Goal: Task Accomplishment & Management: Complete application form

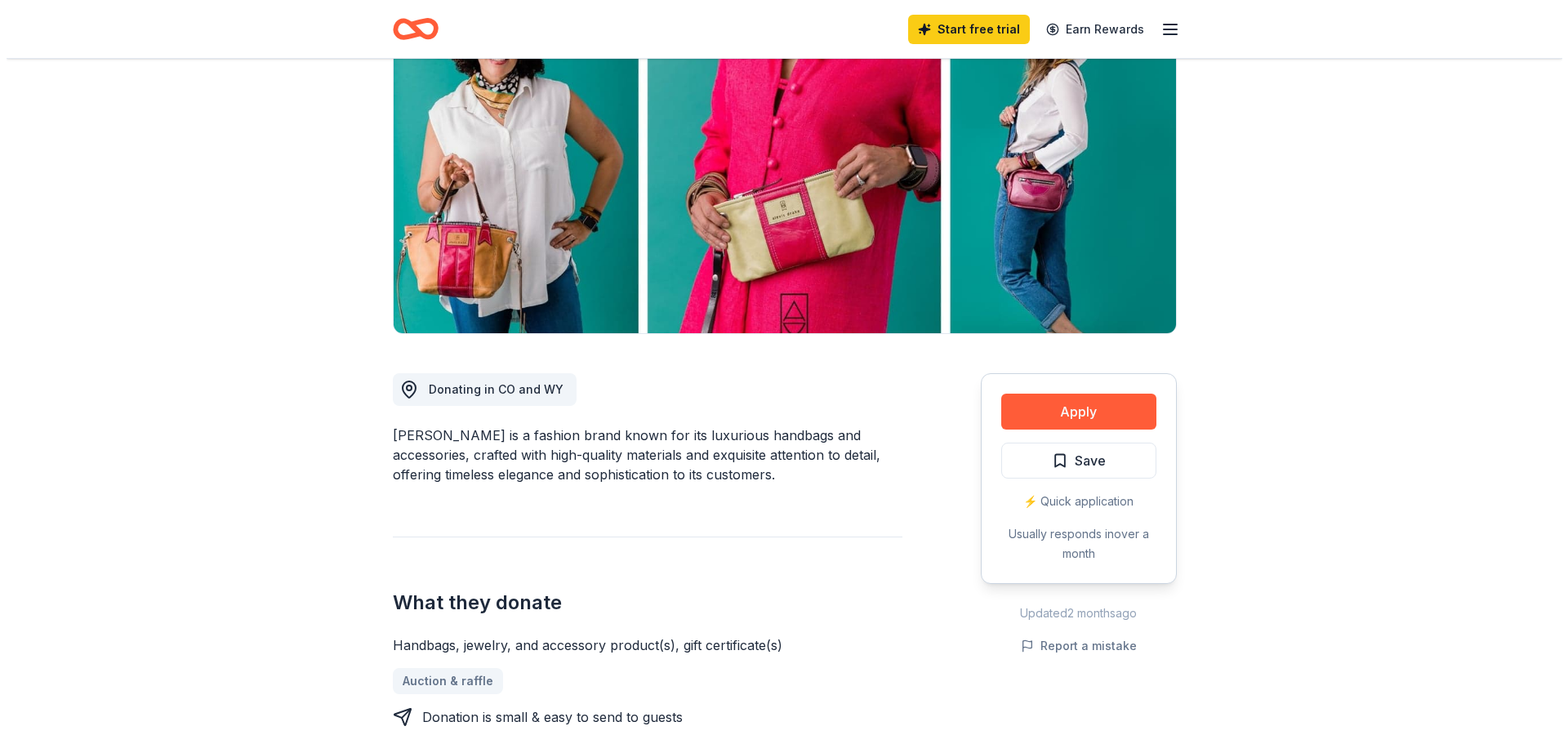
scroll to position [163, 0]
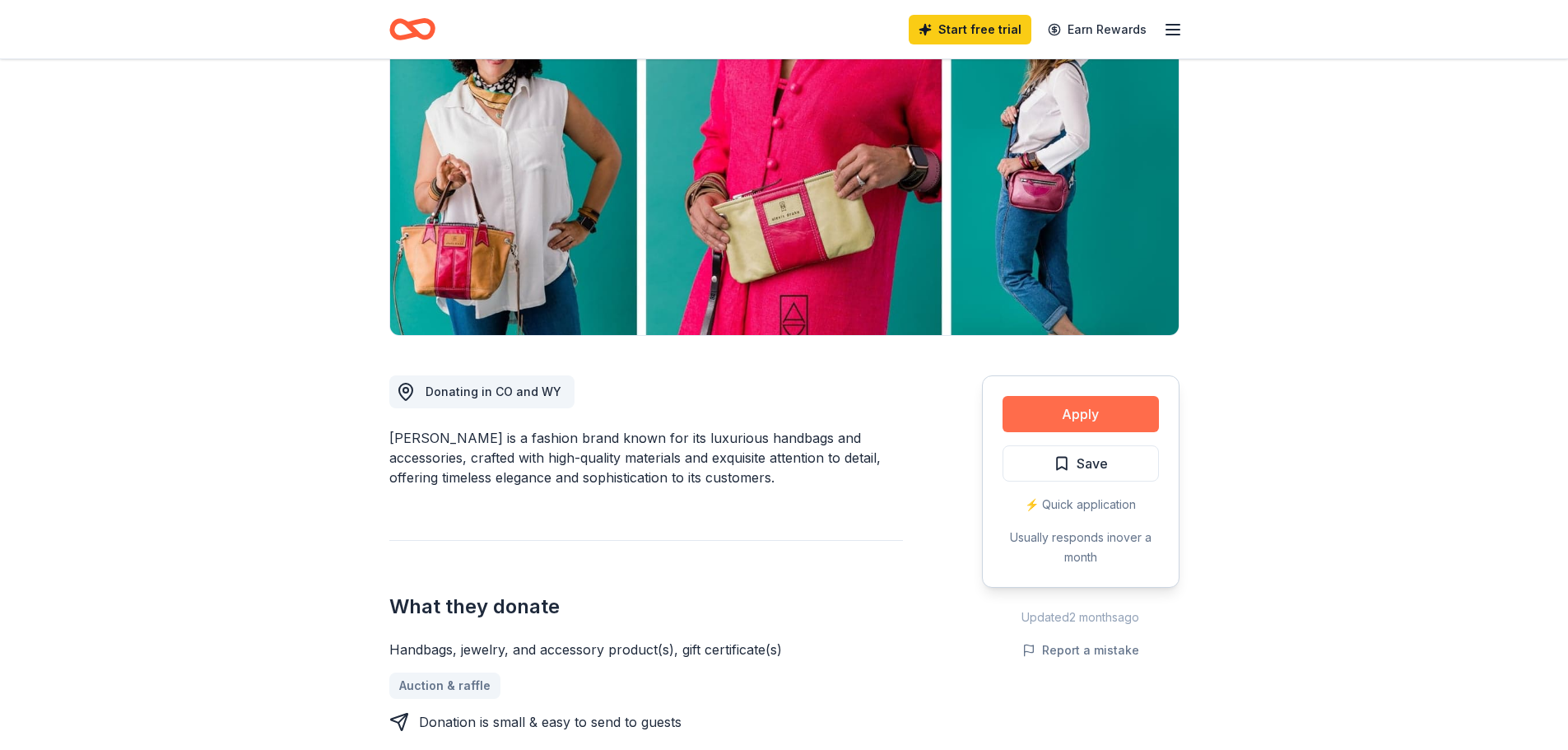
click at [1089, 411] on button "Apply" at bounding box center [1081, 414] width 157 height 37
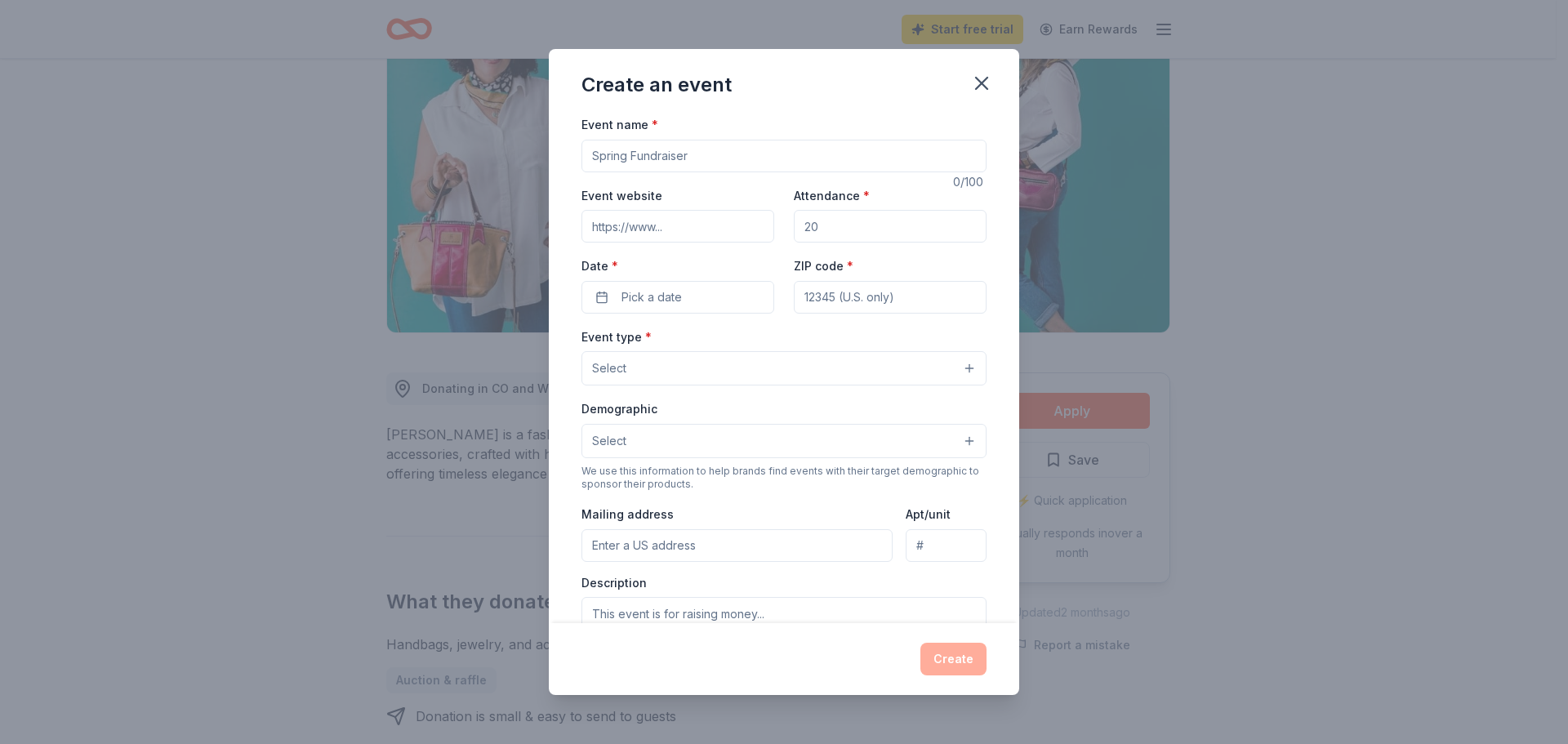
drag, startPoint x: 700, startPoint y: 154, endPoint x: 545, endPoint y: 158, distance: 155.1
click at [545, 158] on div "Create an event Event name * 0 /100 Event website Attendance * Date * Pick a da…" at bounding box center [784, 372] width 1568 height 744
click at [590, 155] on input "Fall Purse BINGO" at bounding box center [783, 155] width 405 height 32
type input "Choir Boosters Fall Purse BINGO"
drag, startPoint x: 816, startPoint y: 227, endPoint x: 824, endPoint y: 222, distance: 9.4
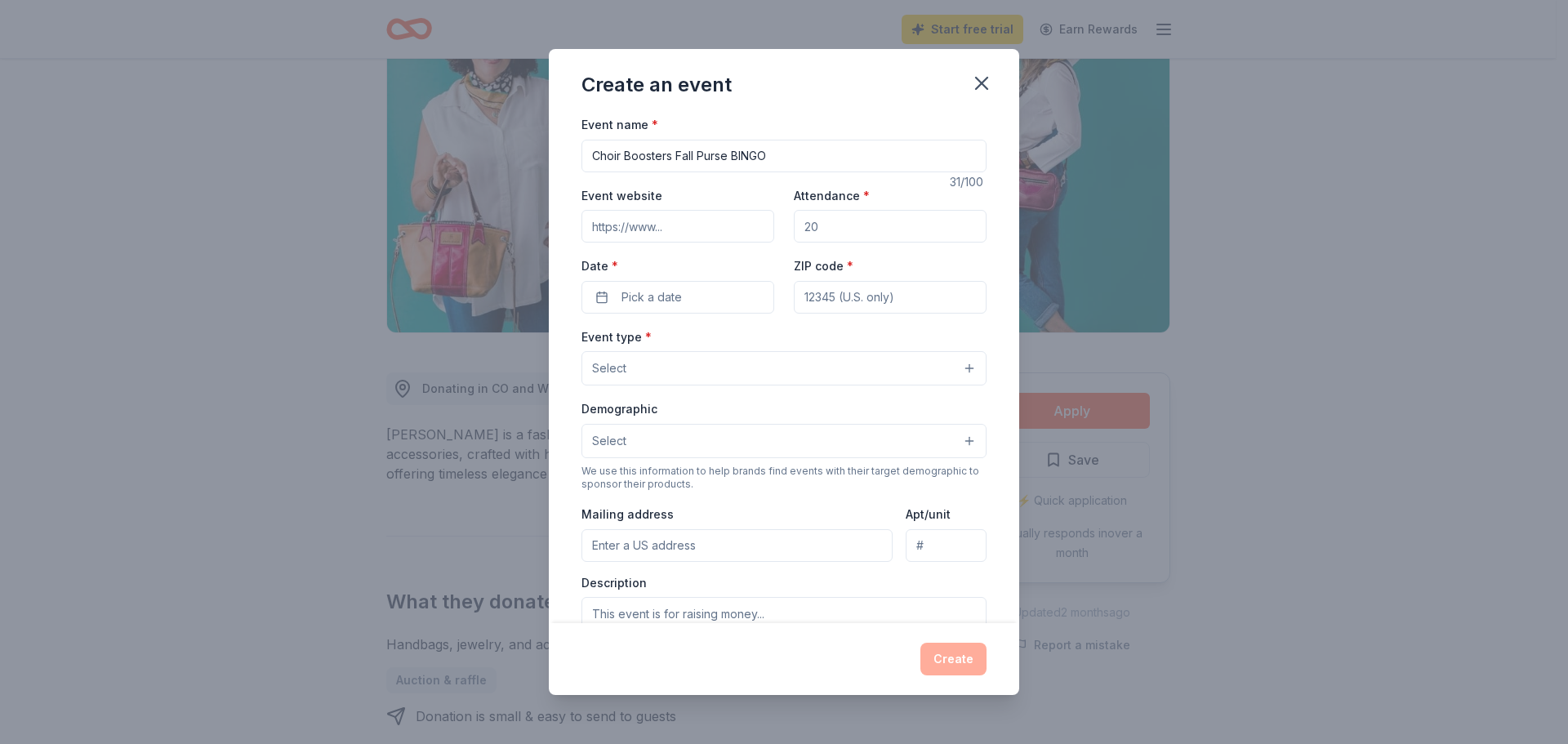
click at [824, 222] on input "Attendance *" at bounding box center [890, 226] width 193 height 32
type input "50"
click at [610, 304] on button "Pick a date" at bounding box center [677, 297] width 193 height 32
click at [768, 341] on button "Go to next month" at bounding box center [763, 341] width 23 height 23
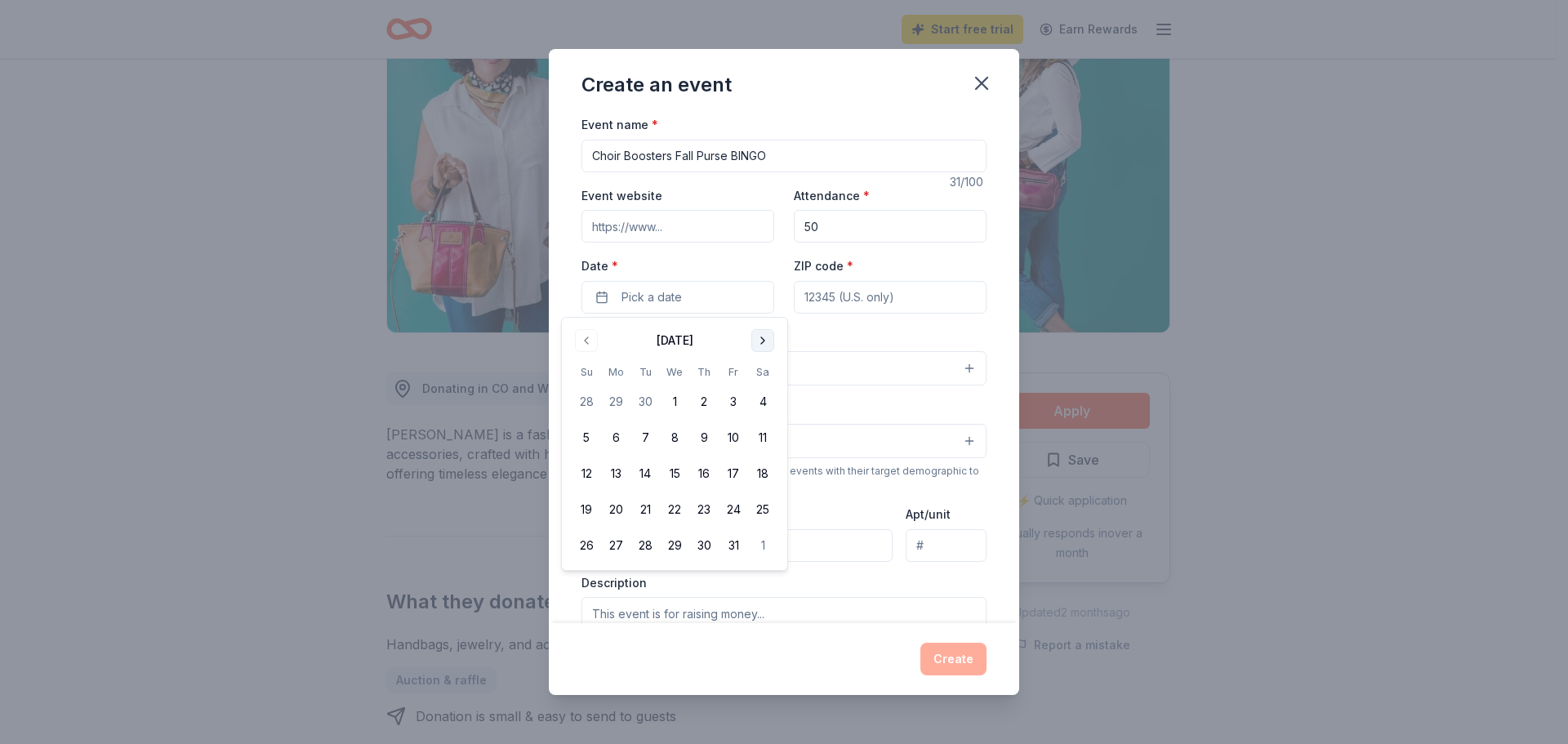
click at [768, 341] on button "Go to next month" at bounding box center [763, 341] width 23 height 23
click at [764, 478] on button "15" at bounding box center [762, 473] width 30 height 30
click at [898, 292] on input "ZIP code *" at bounding box center [890, 297] width 193 height 32
type input "47803"
click at [685, 359] on button "Select" at bounding box center [783, 368] width 405 height 34
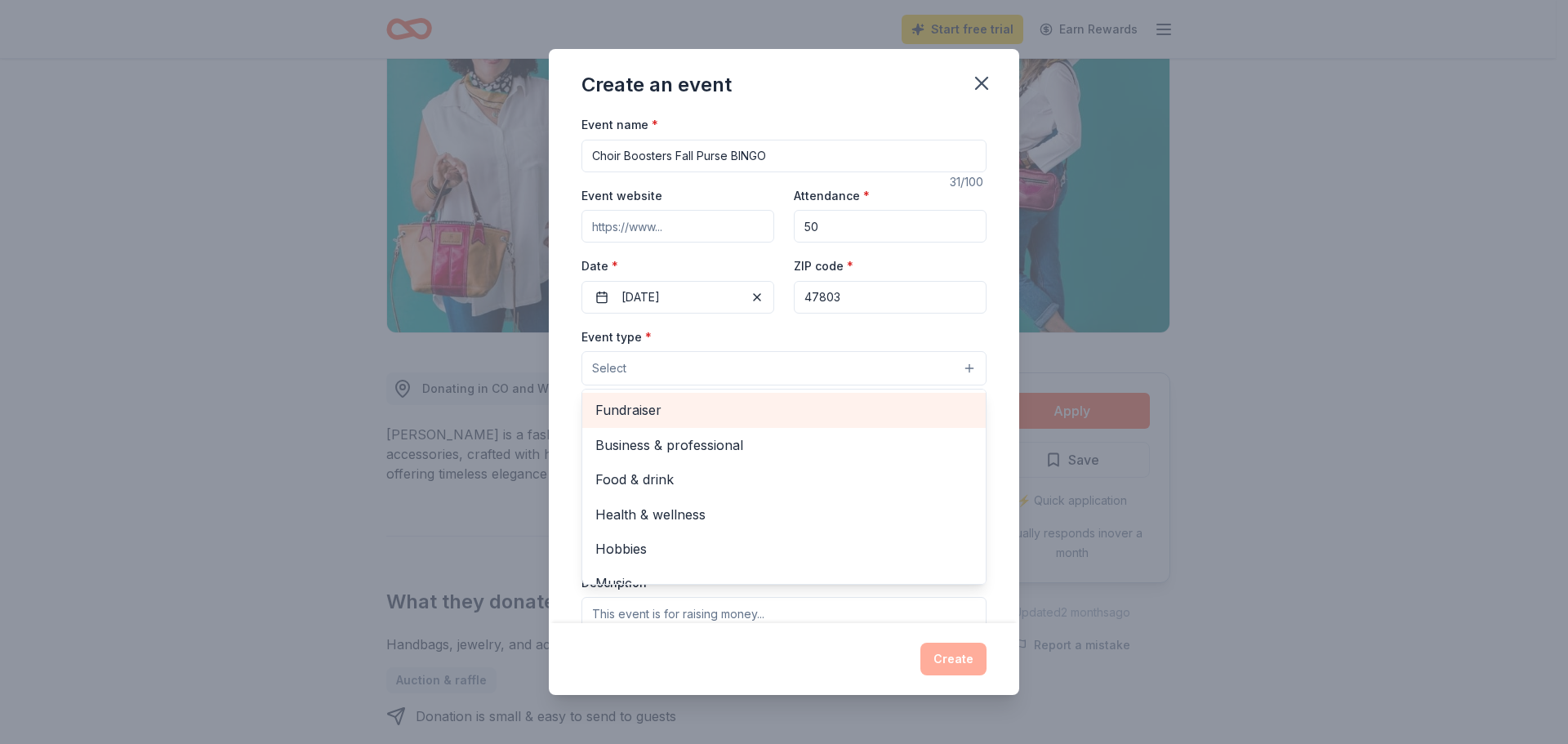
click at [649, 410] on span "Fundraiser" at bounding box center [783, 410] width 377 height 21
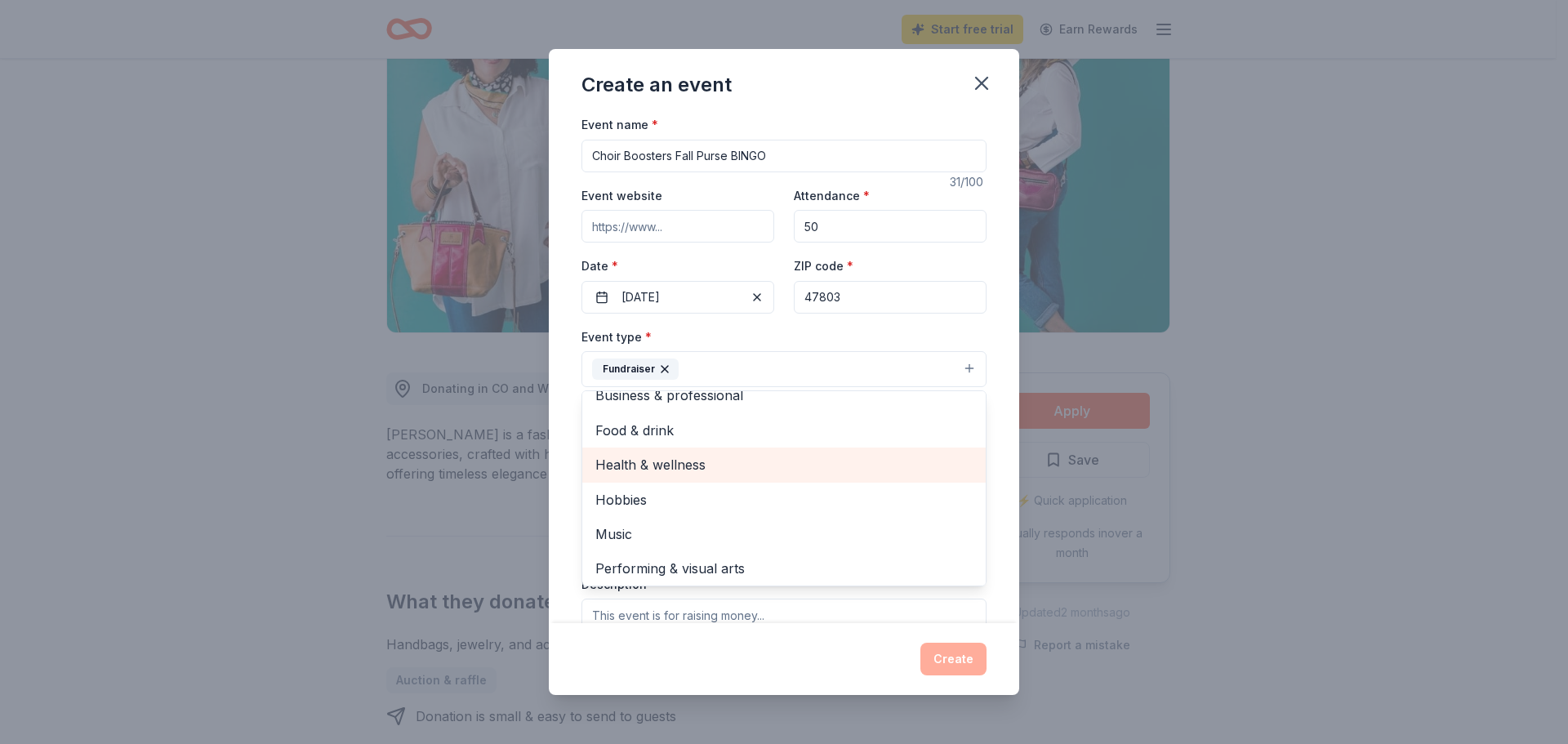
scroll to position [20, 0]
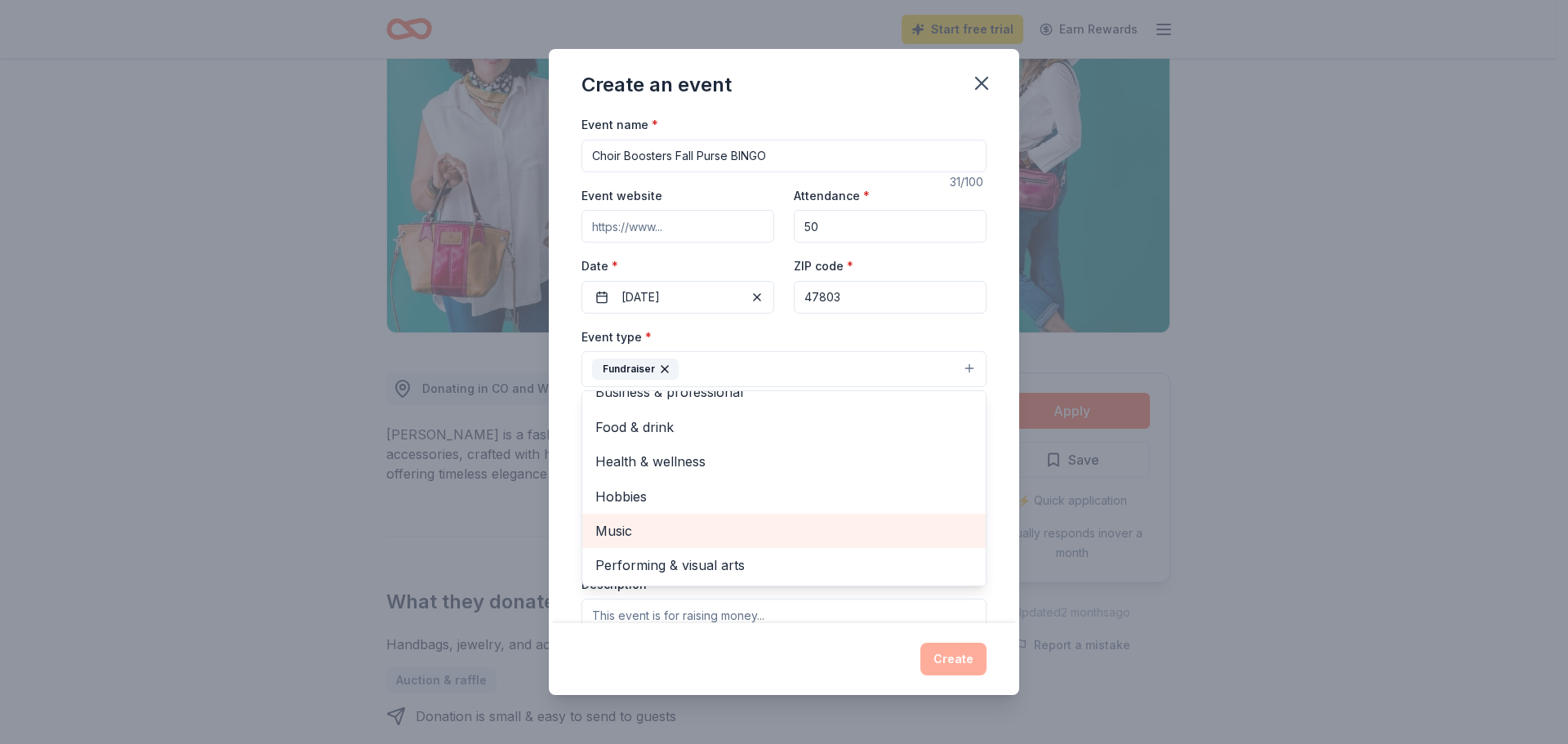
click at [624, 535] on span "Music" at bounding box center [783, 530] width 377 height 21
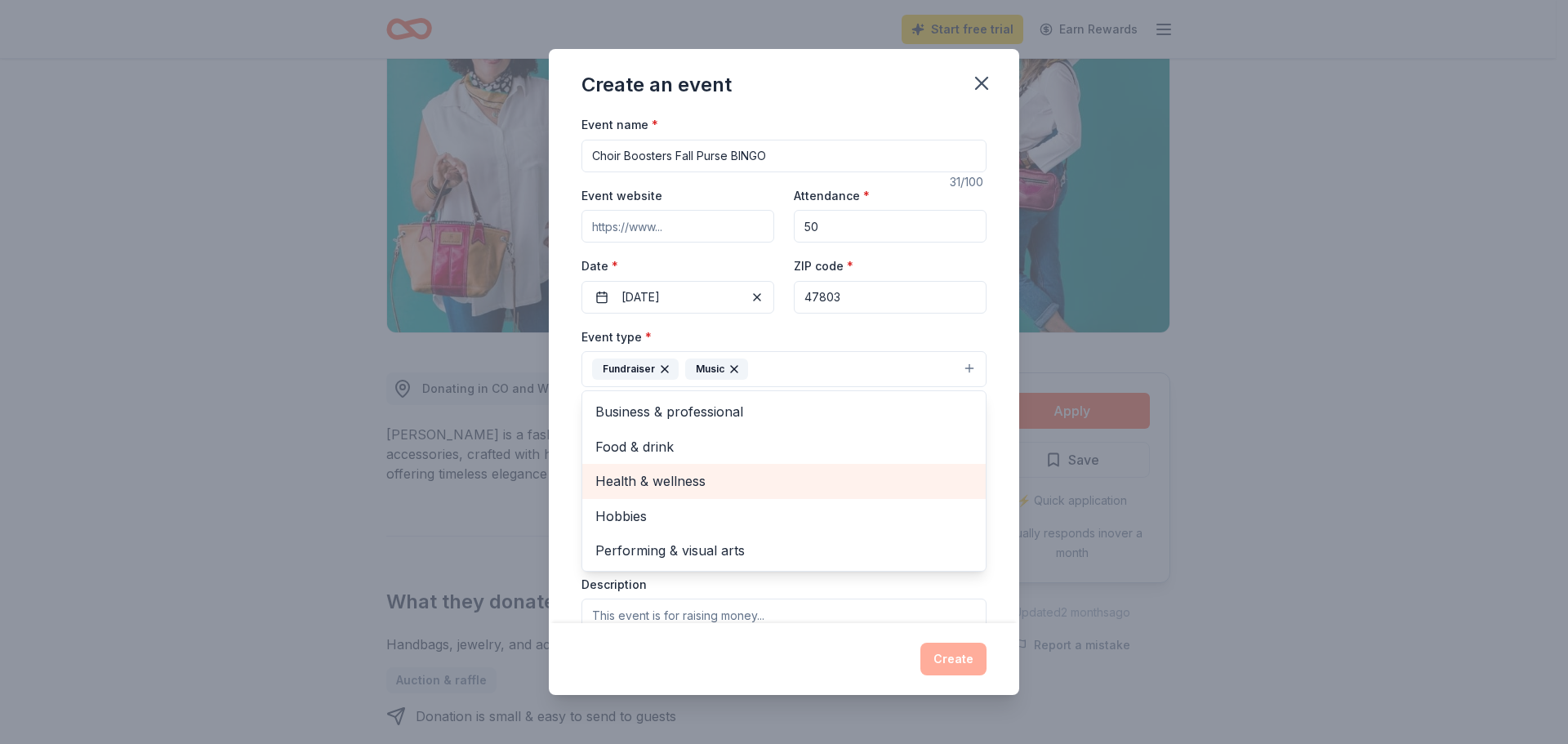
scroll to position [163, 0]
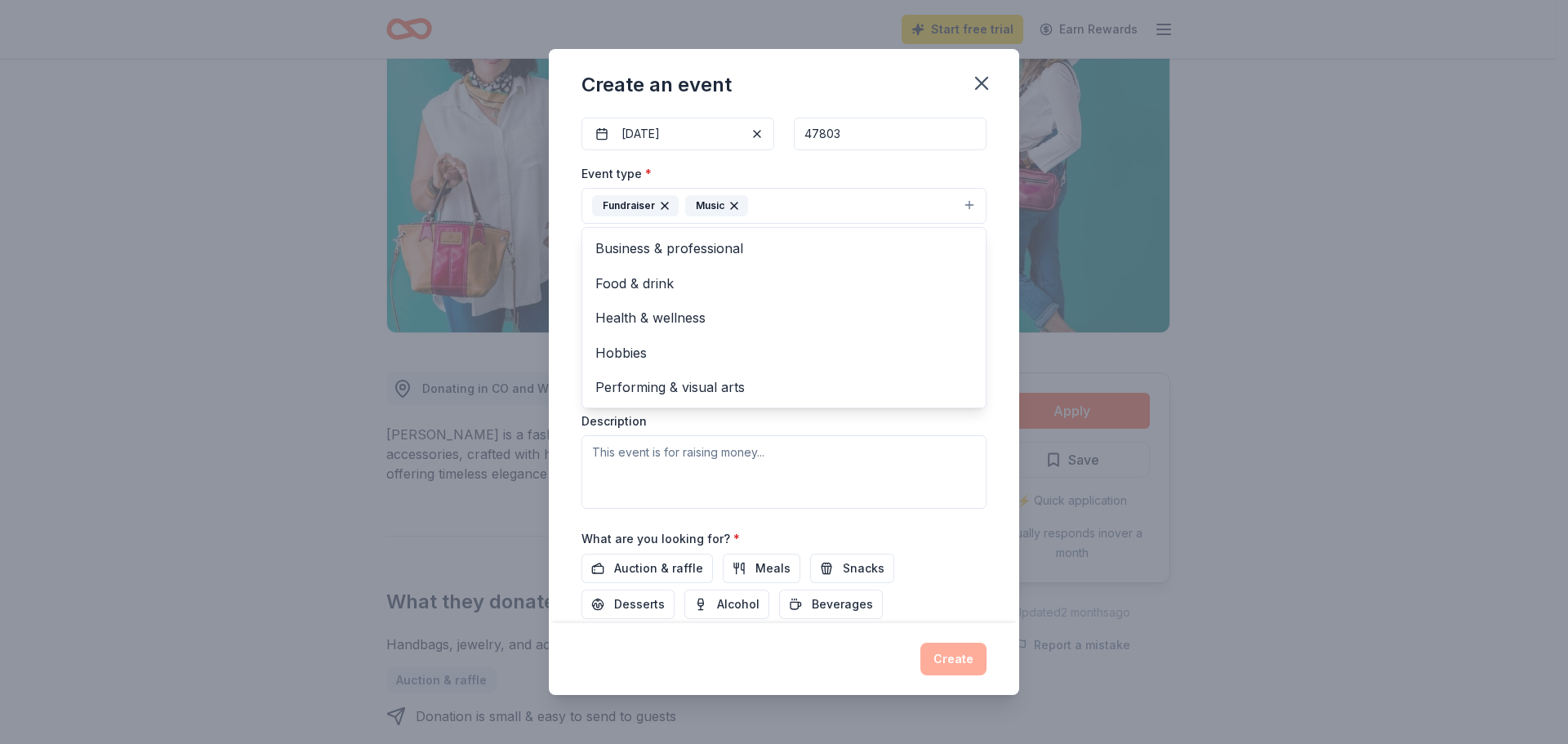
click at [695, 453] on div "Event type * Fundraiser Music Business & professional Food & drink Health & wel…" at bounding box center [783, 336] width 405 height 345
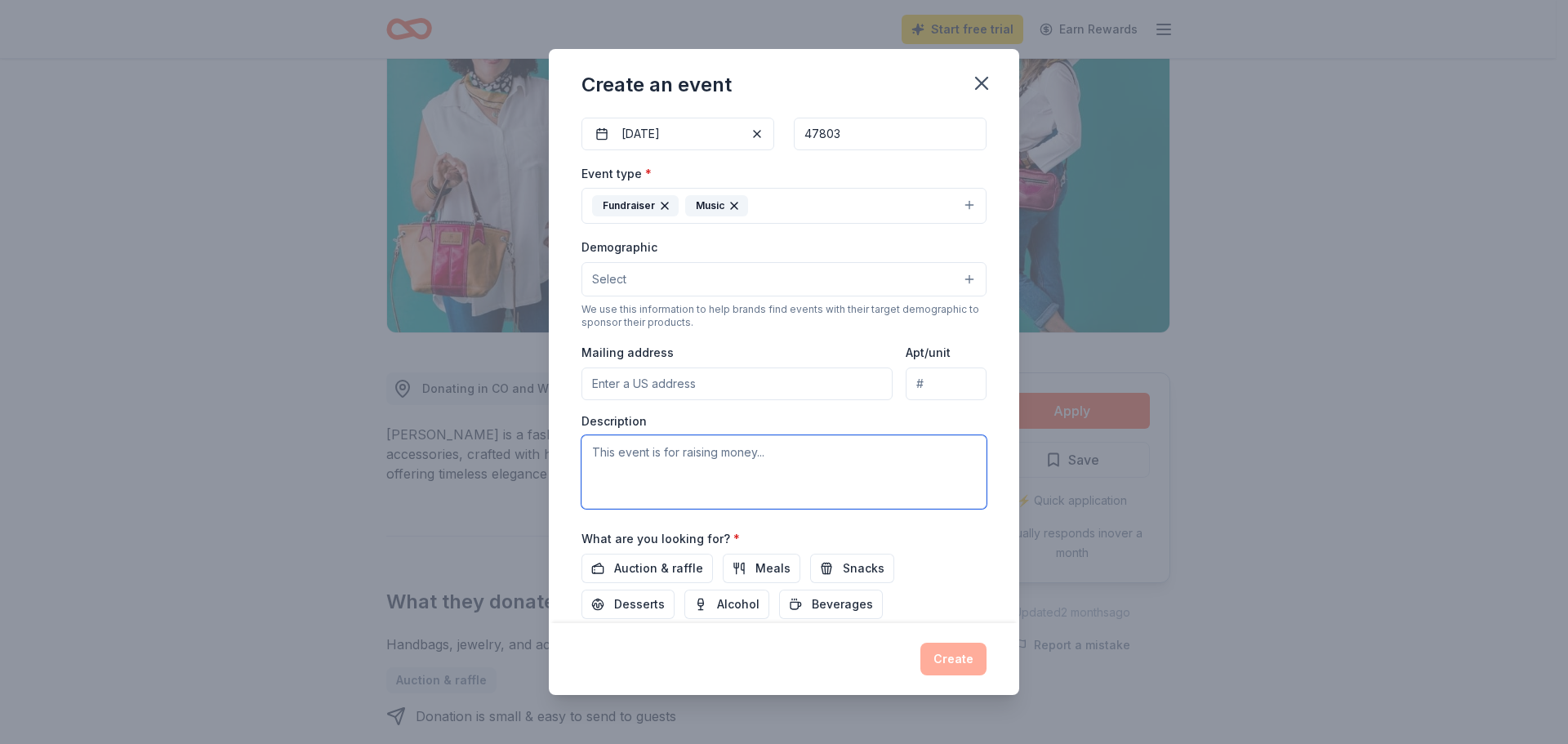
click at [622, 460] on textarea at bounding box center [783, 471] width 405 height 73
type textarea "The Northview H.S. Choir Program"
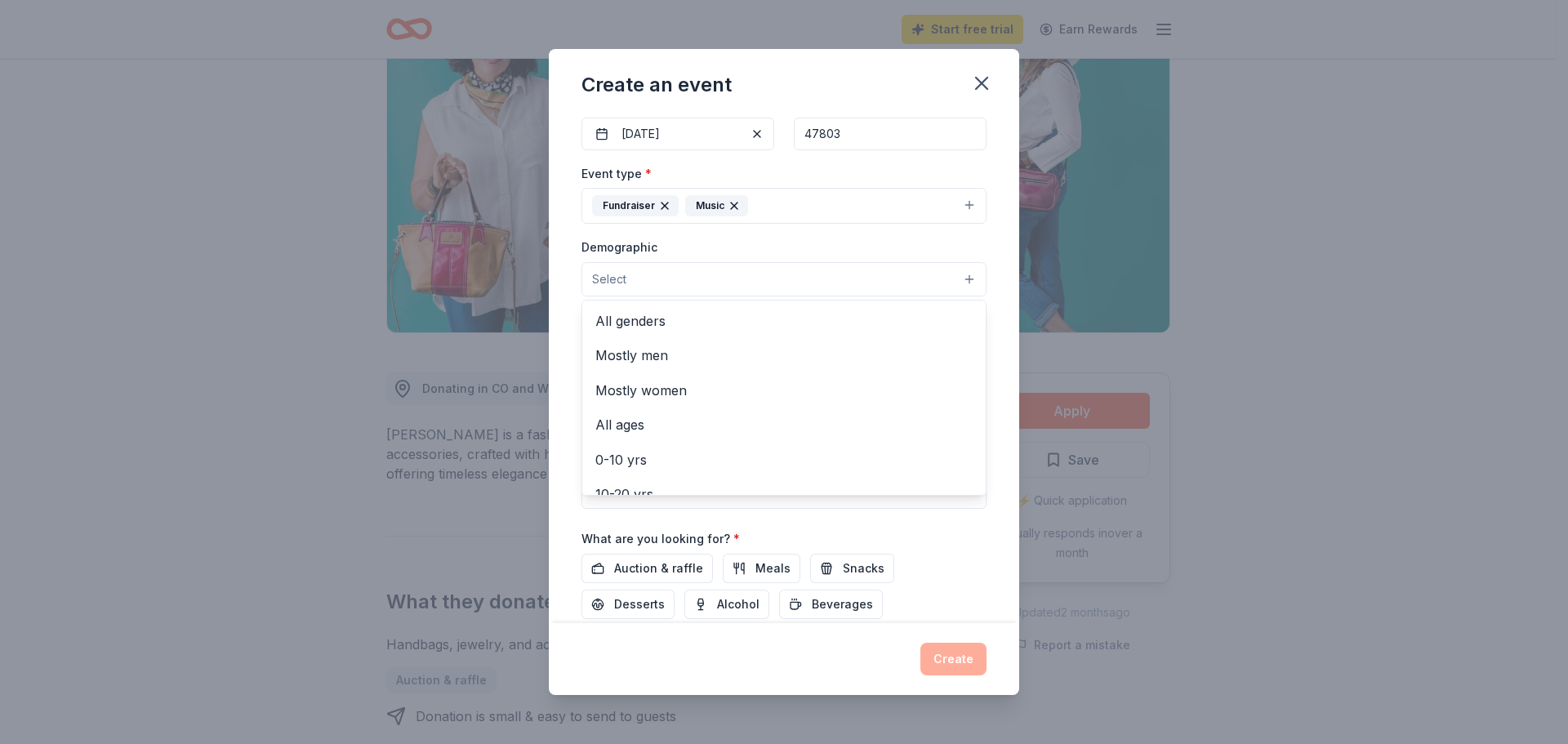
click at [629, 273] on button "Select" at bounding box center [783, 279] width 405 height 34
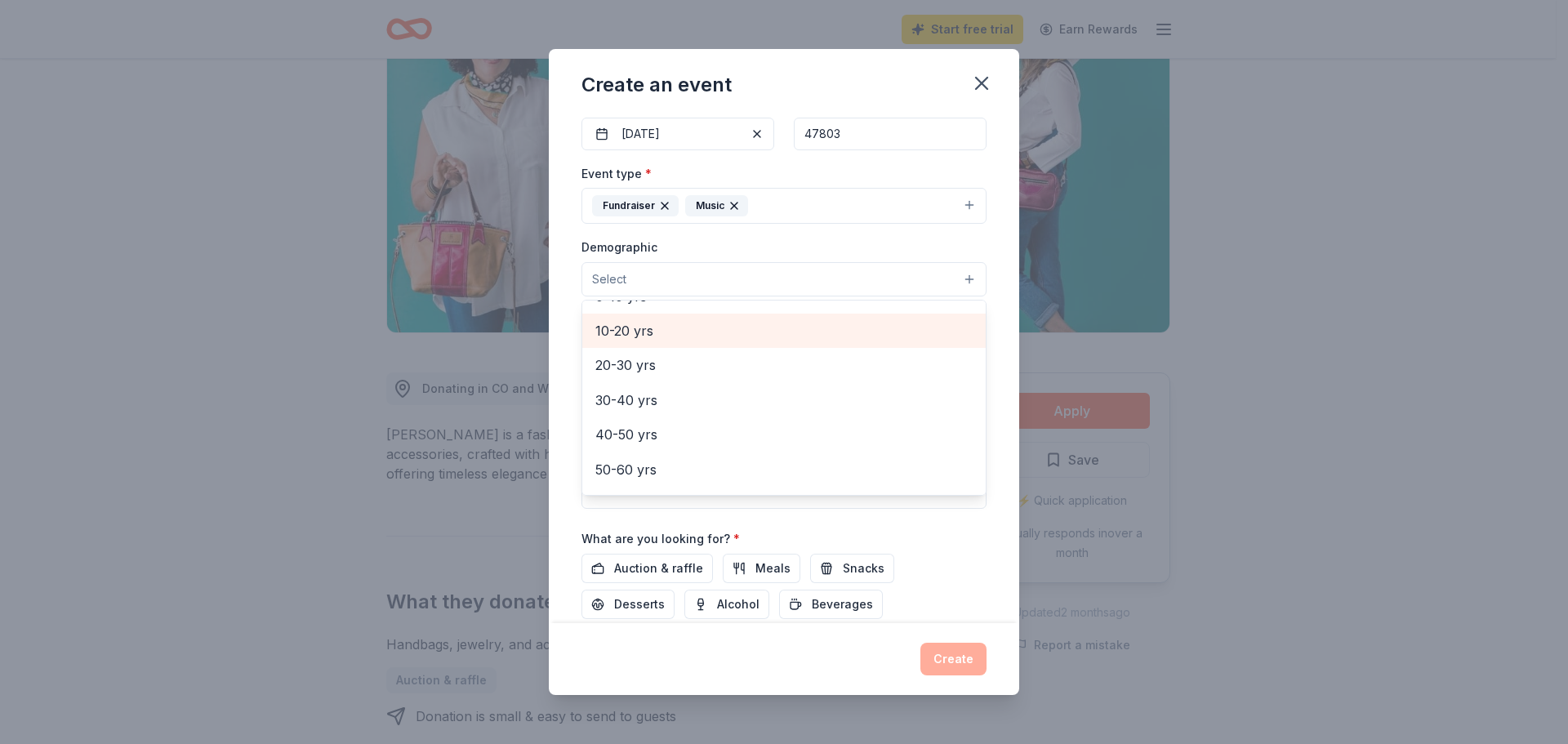
click at [638, 336] on span "10-20 yrs" at bounding box center [783, 331] width 377 height 21
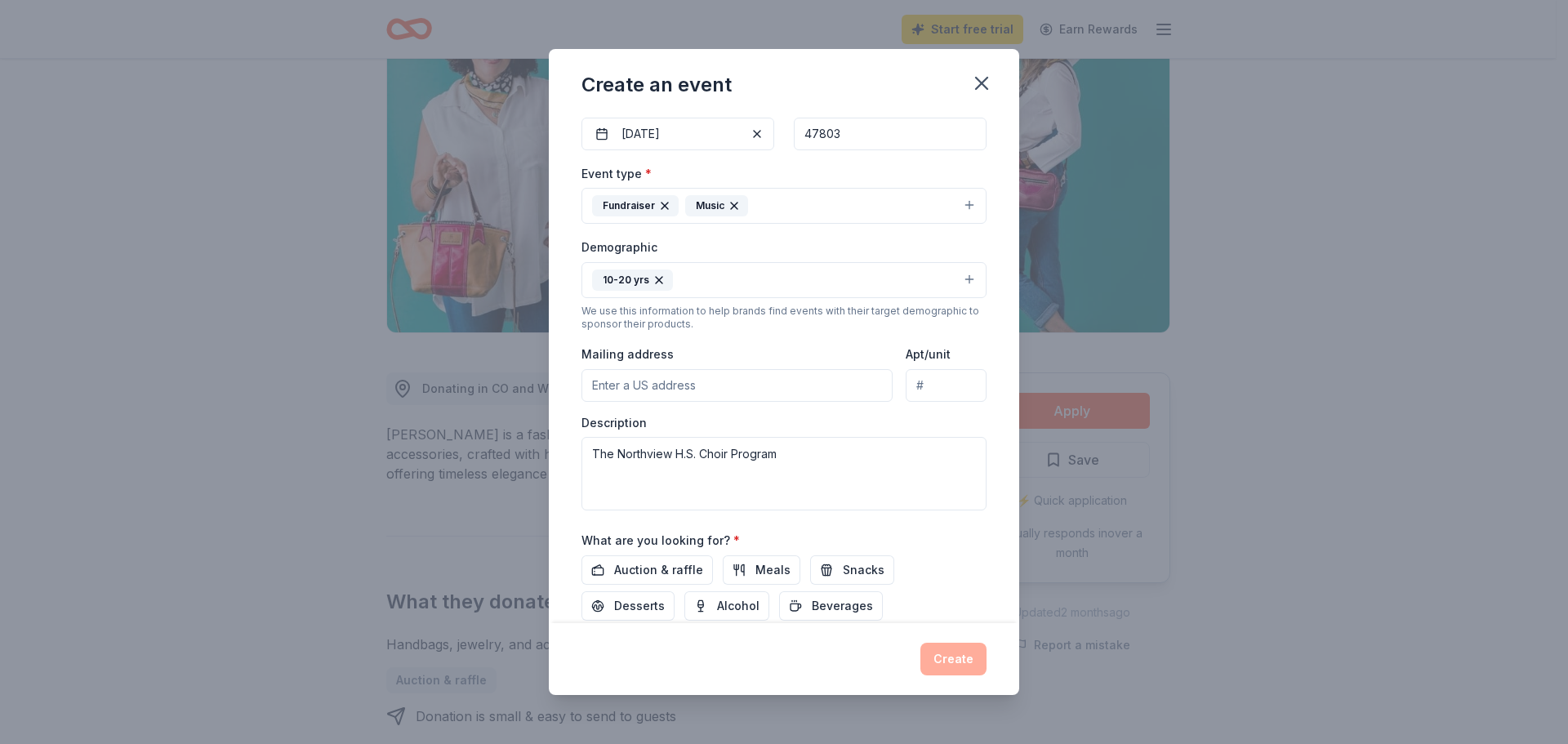
click at [723, 272] on button "10-20 yrs" at bounding box center [783, 280] width 405 height 36
click at [692, 385] on input "Mailing address" at bounding box center [736, 385] width 311 height 32
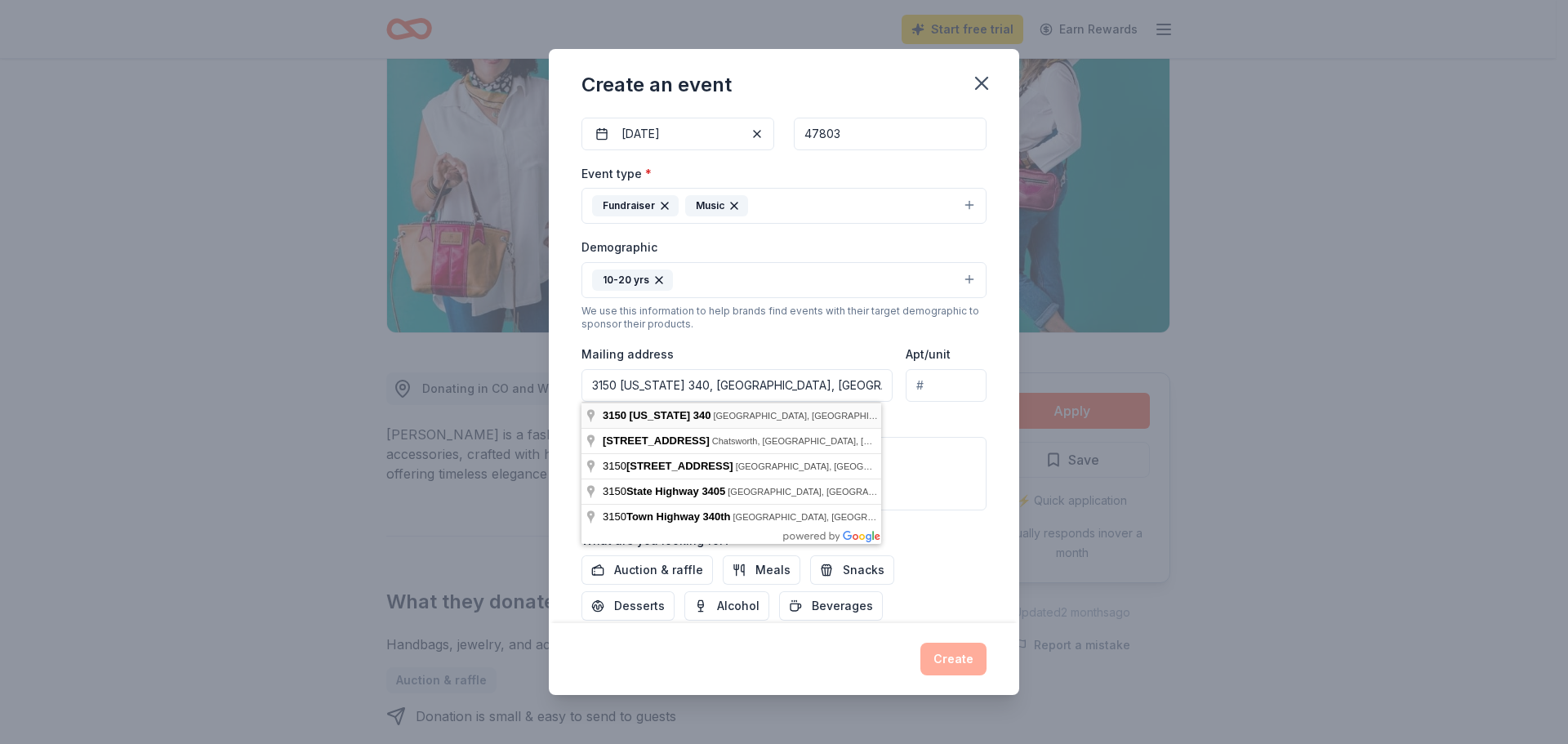
type input "[GEOGRAPHIC_DATA][US_STATE], [GEOGRAPHIC_DATA], 47834"
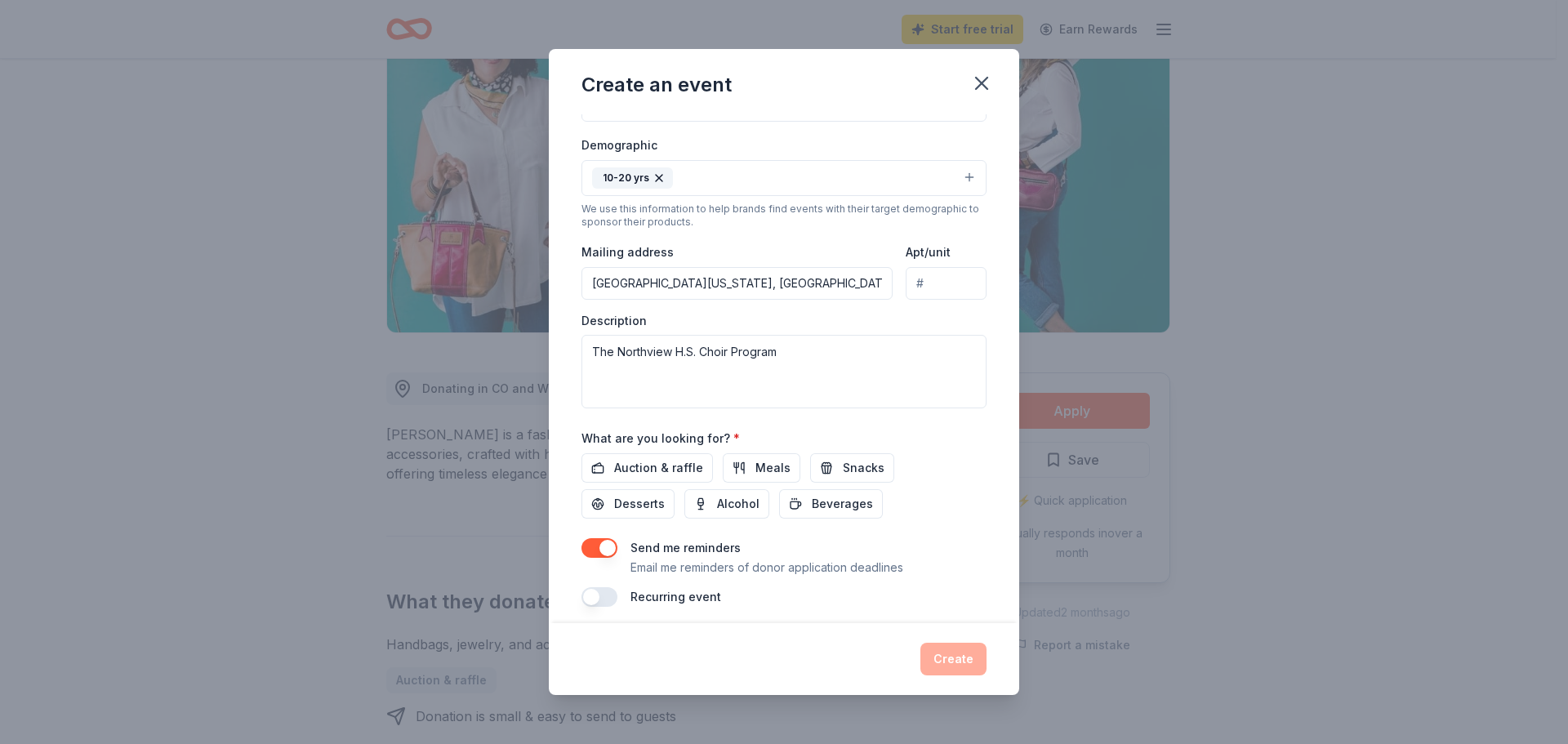
scroll to position [275, 0]
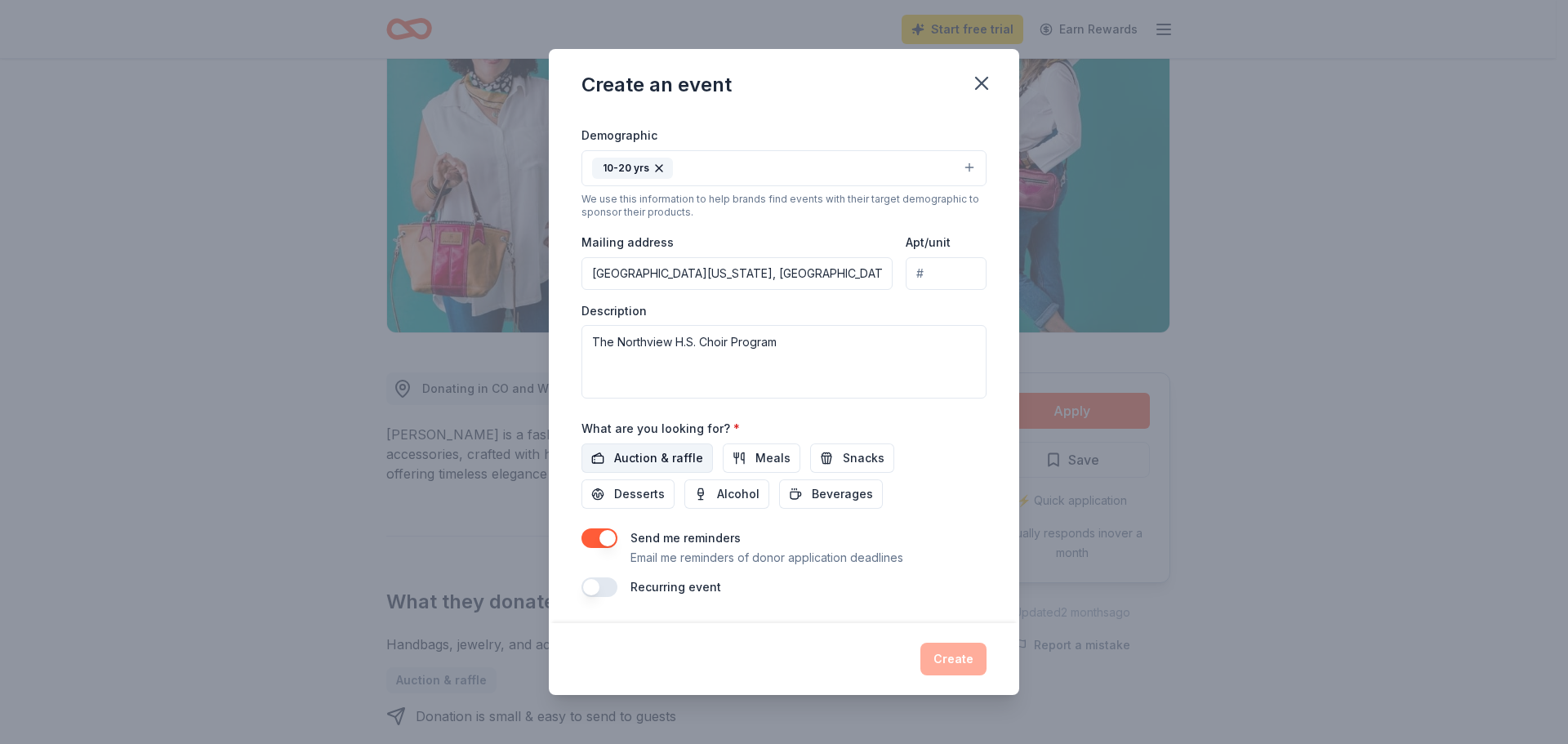
click at [639, 445] on button "Auction & raffle" at bounding box center [647, 458] width 132 height 30
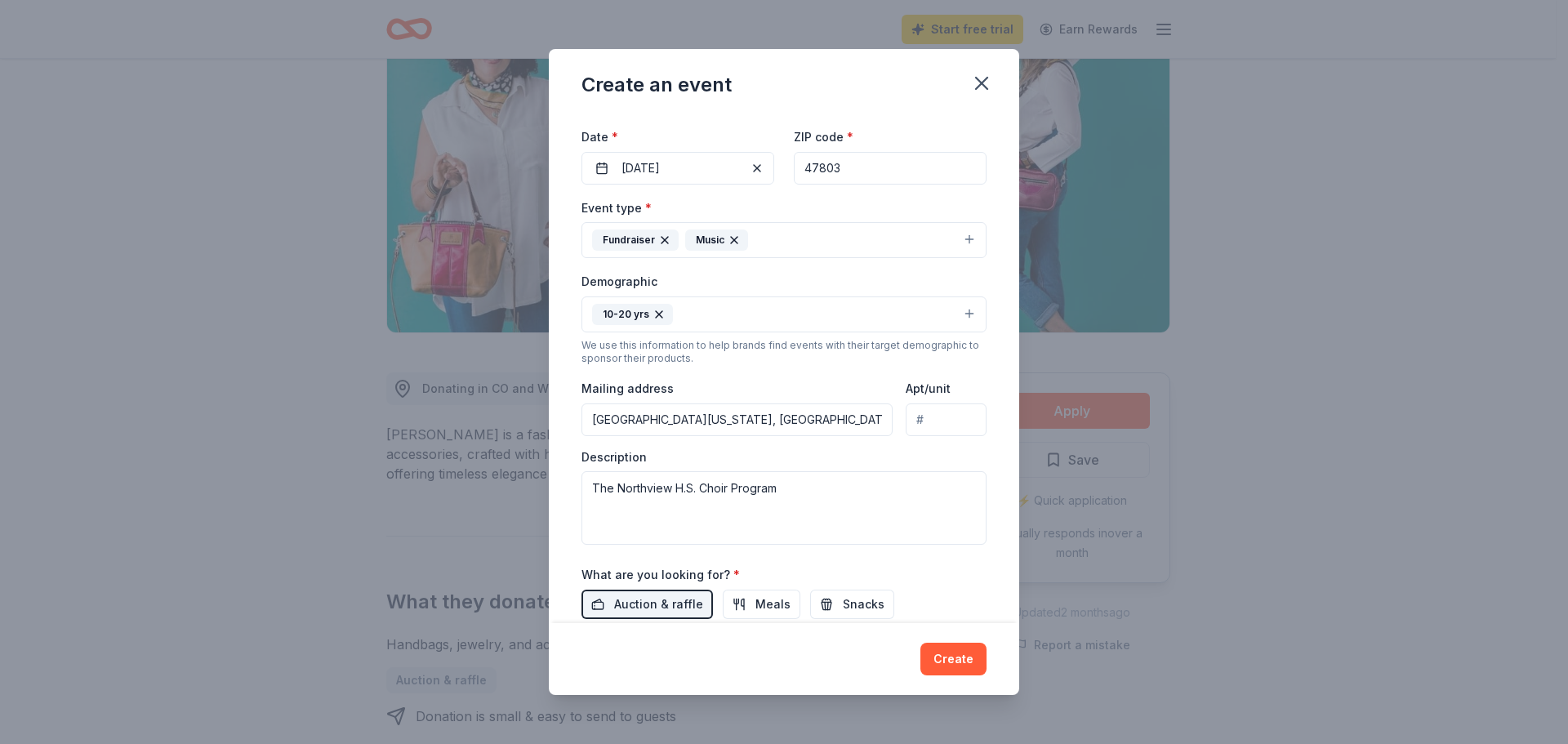
scroll to position [0, 0]
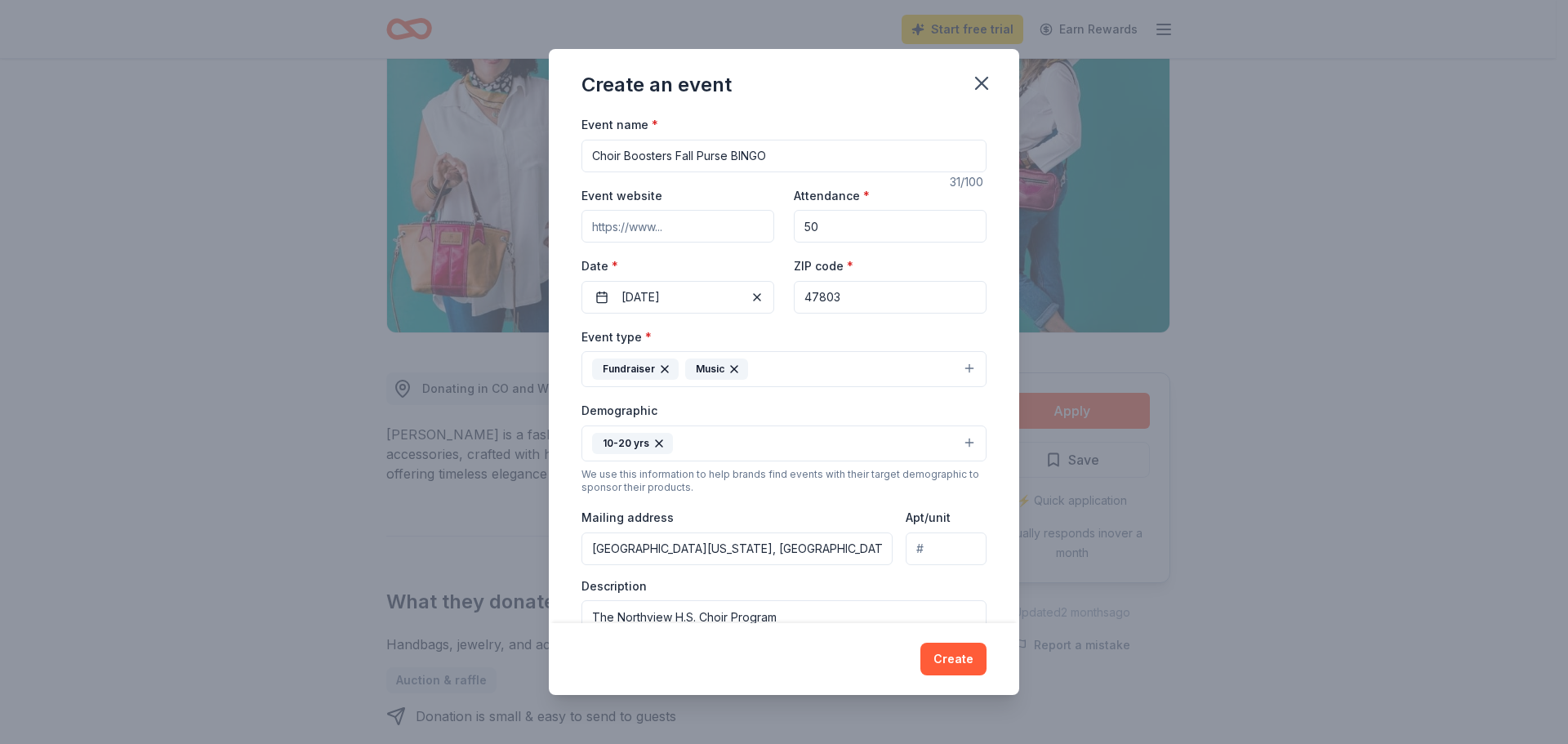
click at [657, 439] on icon "button" at bounding box center [659, 444] width 13 height 13
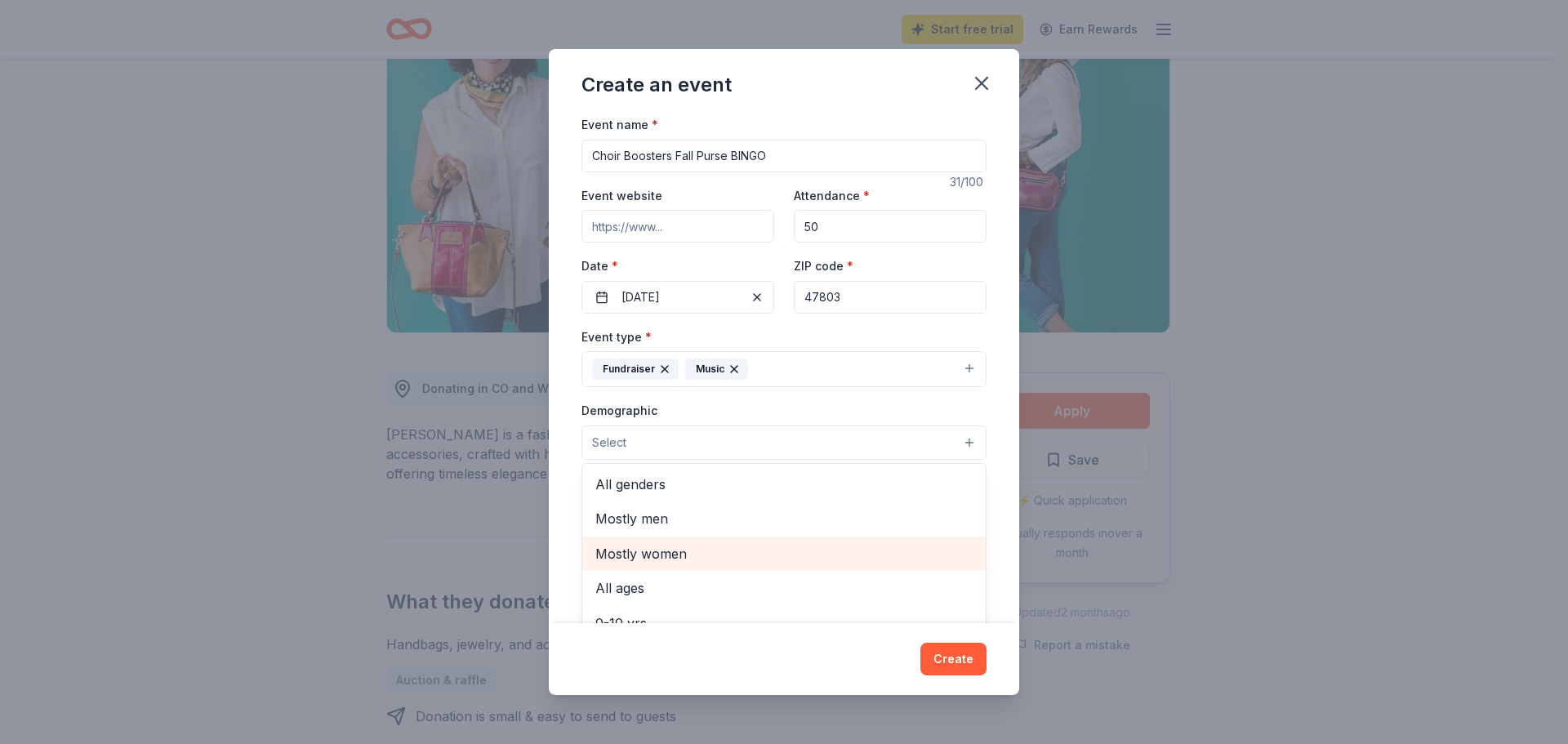
click at [658, 553] on span "Mostly women" at bounding box center [783, 553] width 377 height 21
click at [855, 297] on div "Event name * Choir Boosters Fall Purse BINGO 31 /100 Event website Attendance *…" at bounding box center [783, 493] width 405 height 757
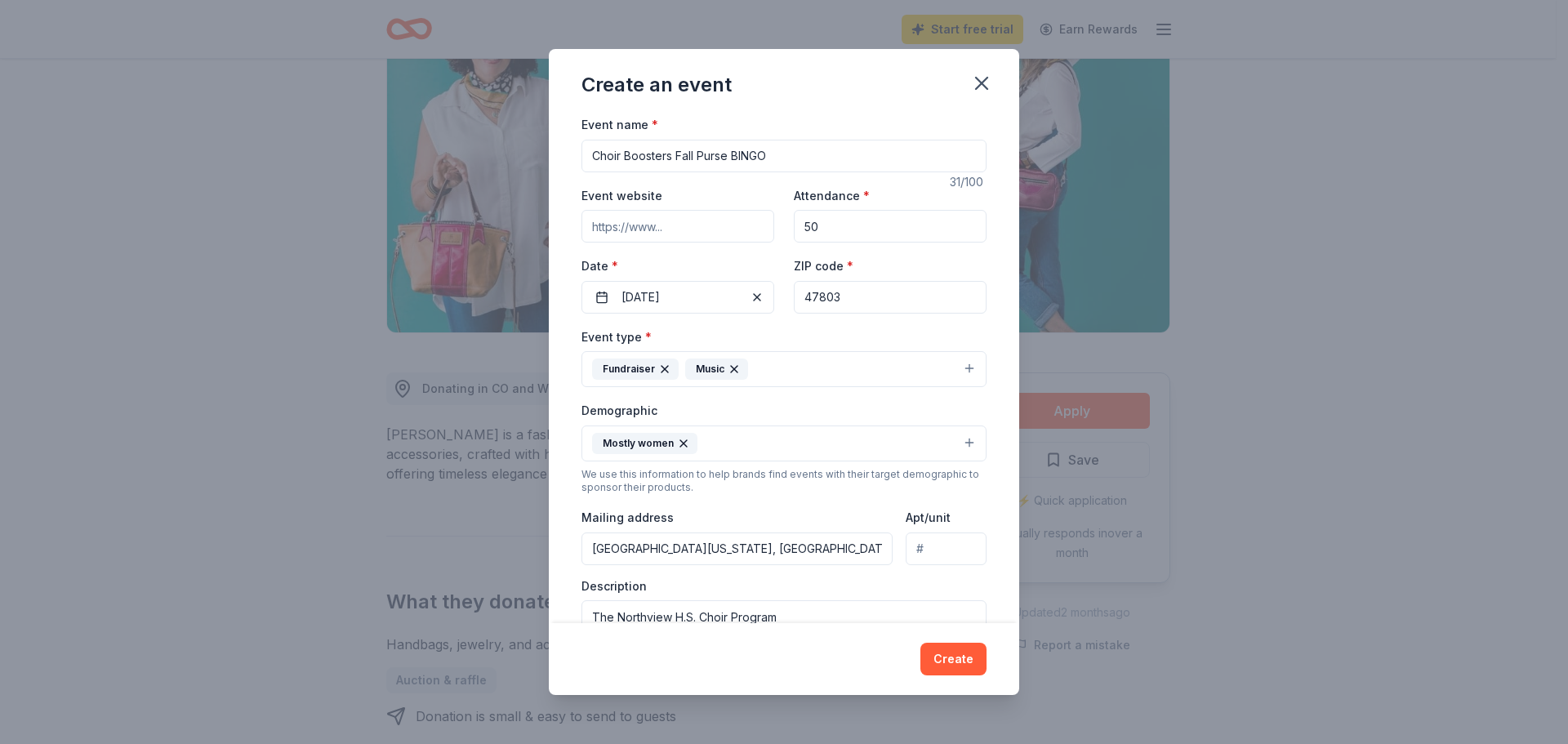
click at [854, 298] on input "47803" at bounding box center [890, 297] width 193 height 32
type input "47834"
click at [820, 229] on input "50" at bounding box center [890, 226] width 193 height 32
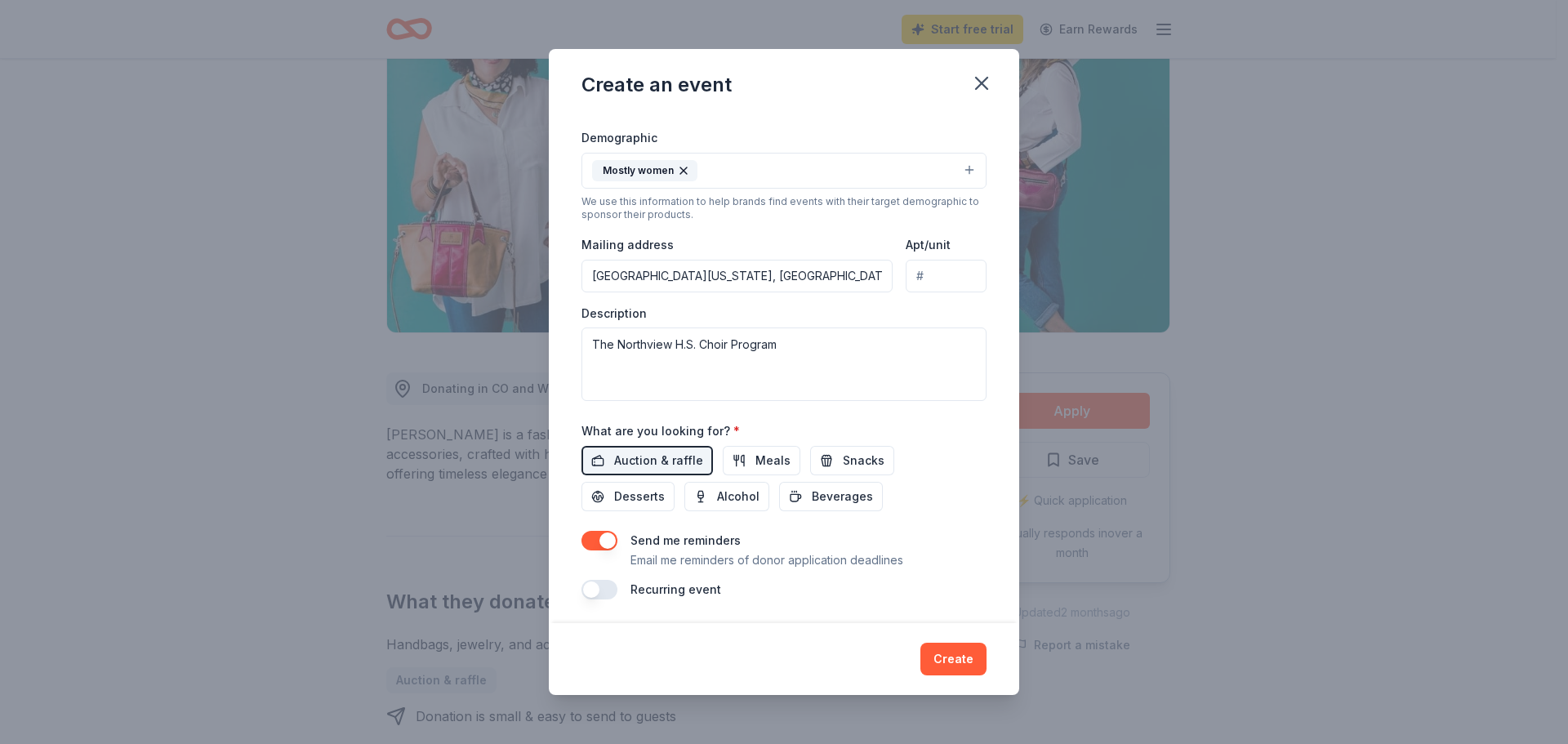
scroll to position [275, 0]
click at [791, 342] on textarea "The Northview H.S. Choir Program" at bounding box center [783, 362] width 405 height 73
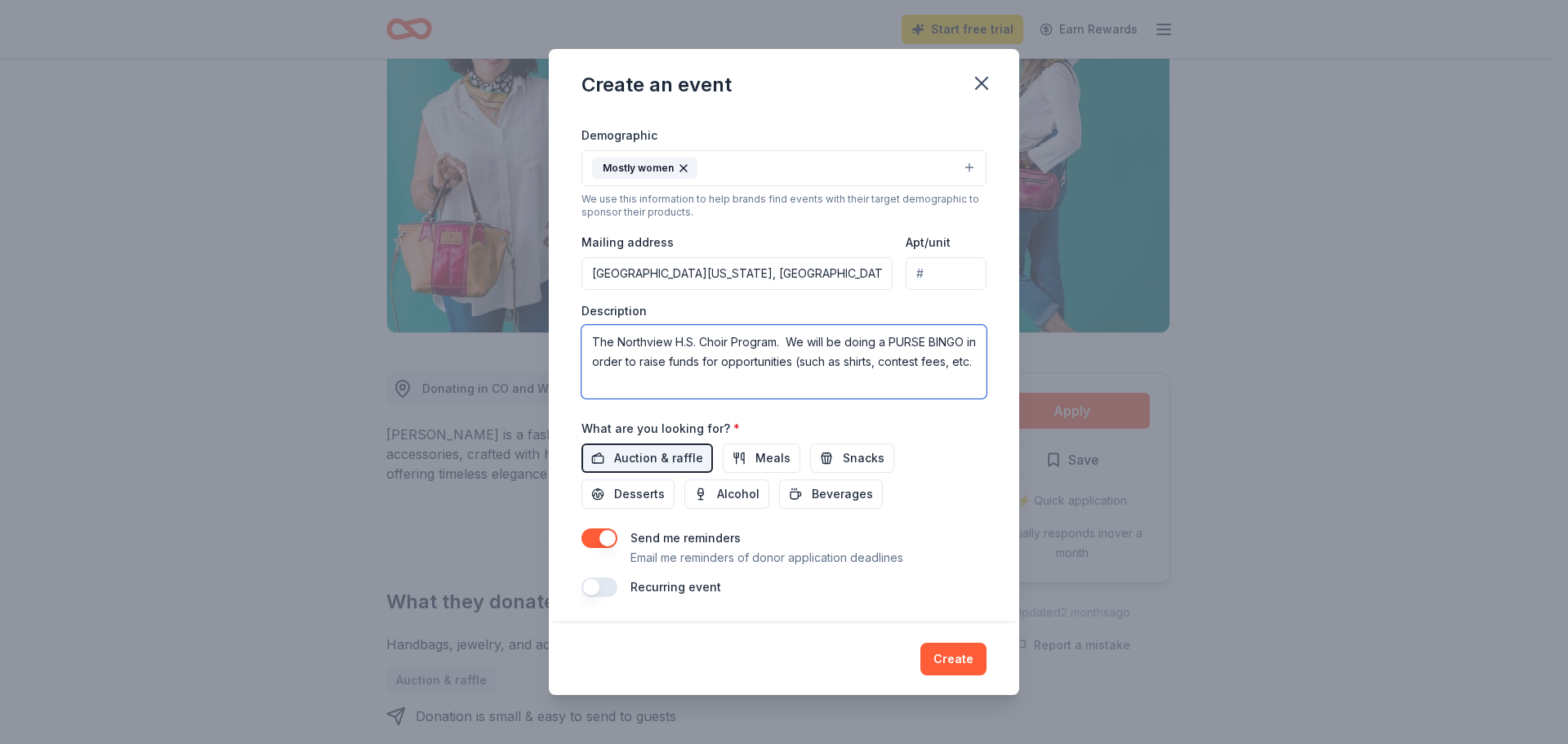
click at [667, 379] on textarea "The Northview H.S. Choir Program. We will be doing a PURSE BINGO in order to ra…" at bounding box center [783, 362] width 405 height 73
click at [592, 382] on textarea "The Northview H.S. Choir Program. We will be doing a PURSE BINGO in order to ra…" at bounding box center [783, 362] width 405 height 73
click at [761, 378] on textarea "The Northview H.S. Choir Program. We will be doing a PURSE BINGO in order to ra…" at bounding box center [783, 362] width 405 height 73
click at [941, 352] on textarea "The Northview H.S. Choir Program. We will be doing a PURSE BINGO in order to ra…" at bounding box center [783, 362] width 405 height 73
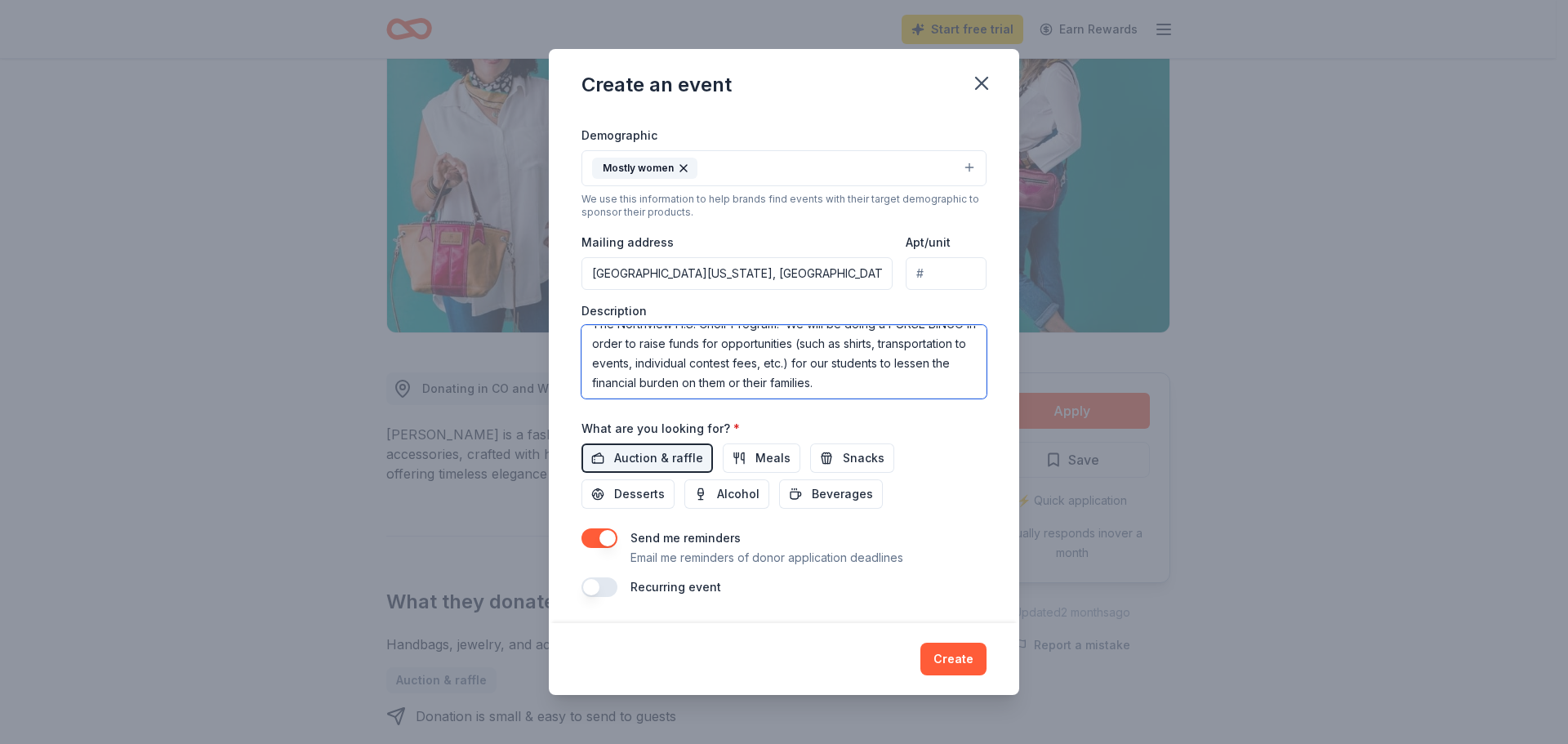
scroll to position [20, 0]
click at [942, 382] on textarea "The Northview H.S. Choir Program. We will be doing a PURSE BINGO in order to ra…" at bounding box center [783, 362] width 405 height 73
click at [648, 370] on textarea "The Northview H.S. Choir Program. We will be doing a PURSE BINGO in order to ra…" at bounding box center [783, 362] width 405 height 73
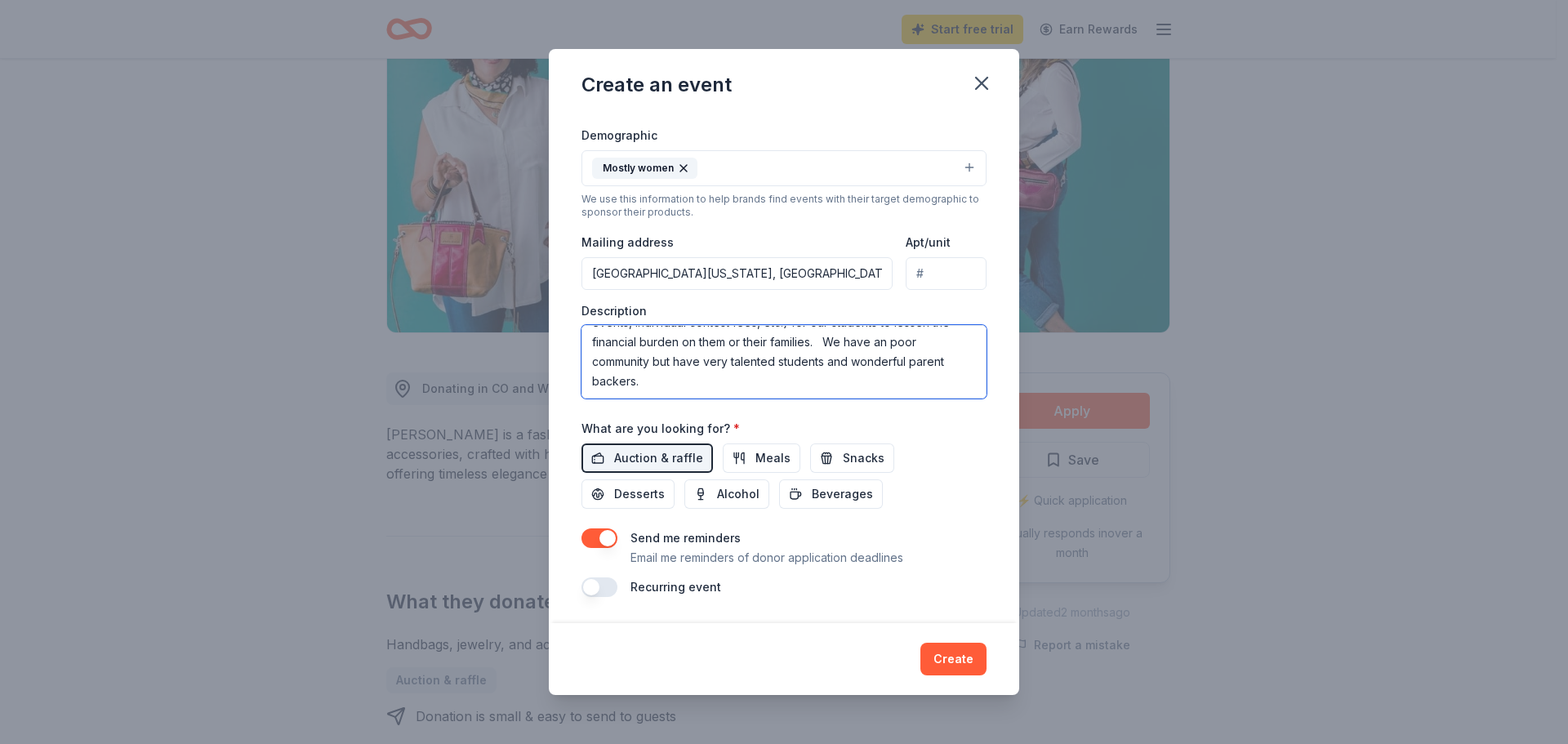
drag, startPoint x: 761, startPoint y: 388, endPoint x: 595, endPoint y: 365, distance: 167.6
click at [595, 365] on textarea "The Northview H.S. Choir Program. We will be doing a PURSE BINGO in order to ra…" at bounding box center [783, 362] width 405 height 73
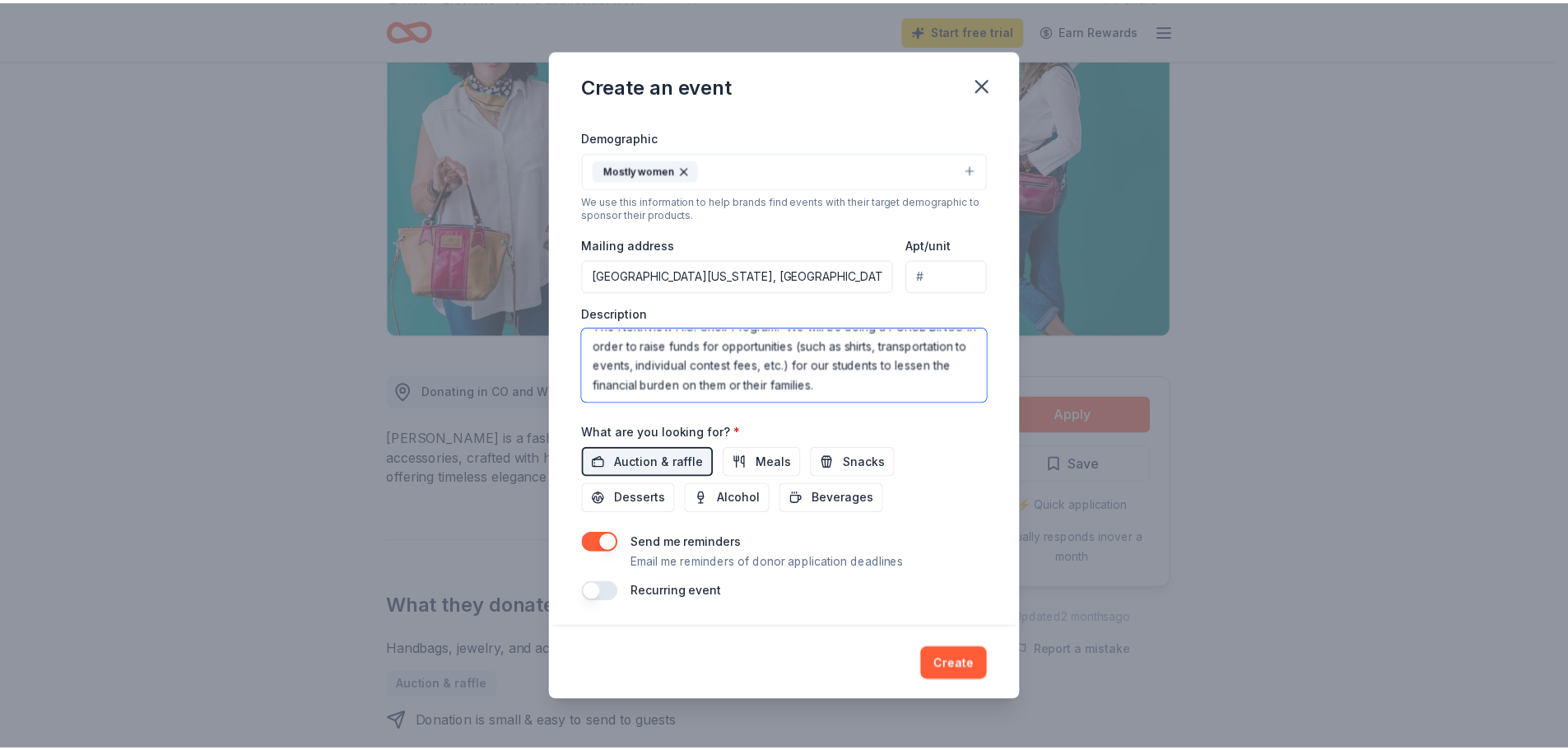
scroll to position [20, 0]
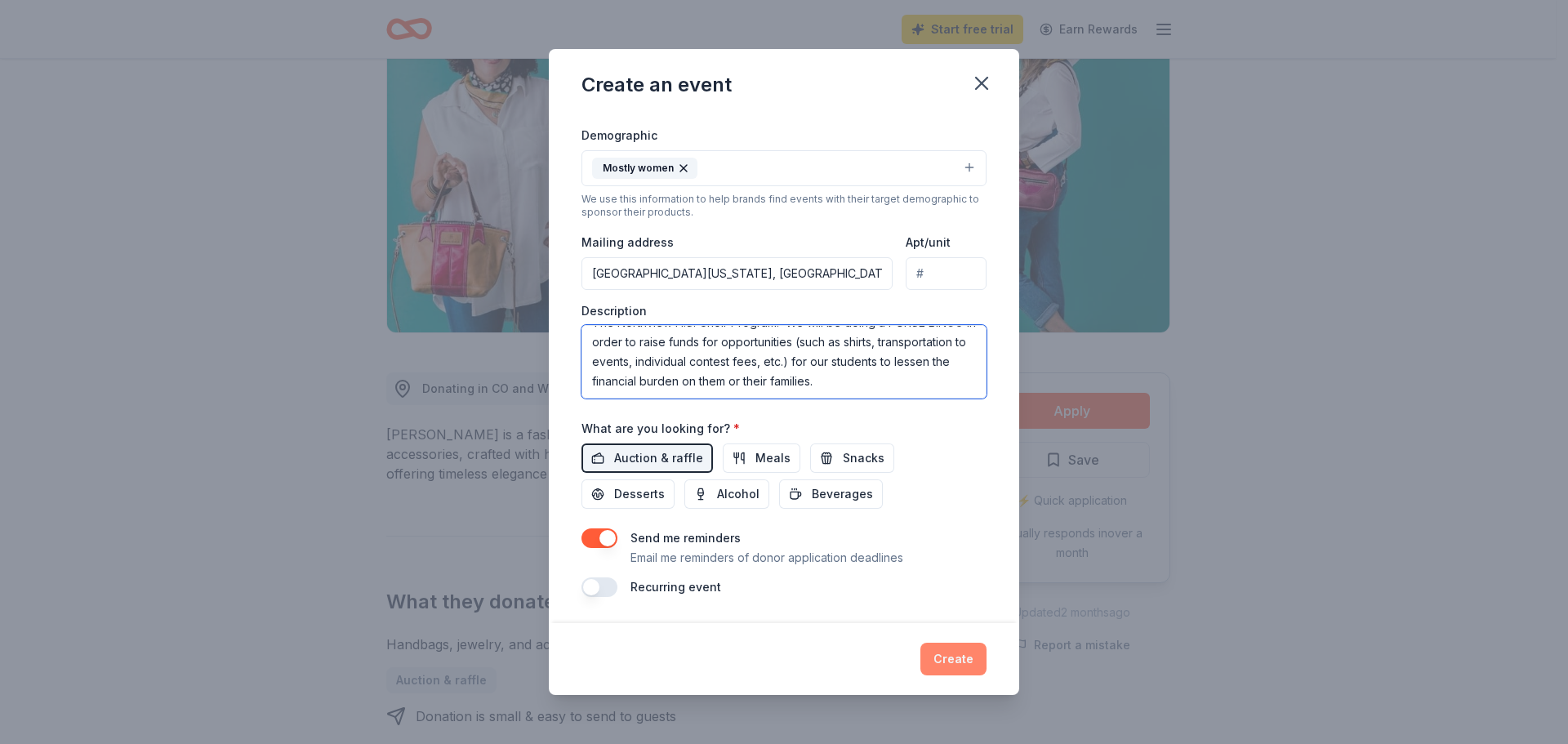
type textarea "The Northview H.S. Choir Program. We will be doing a PURSE BINGO in order to ra…"
click at [944, 658] on button "Create" at bounding box center [953, 659] width 66 height 32
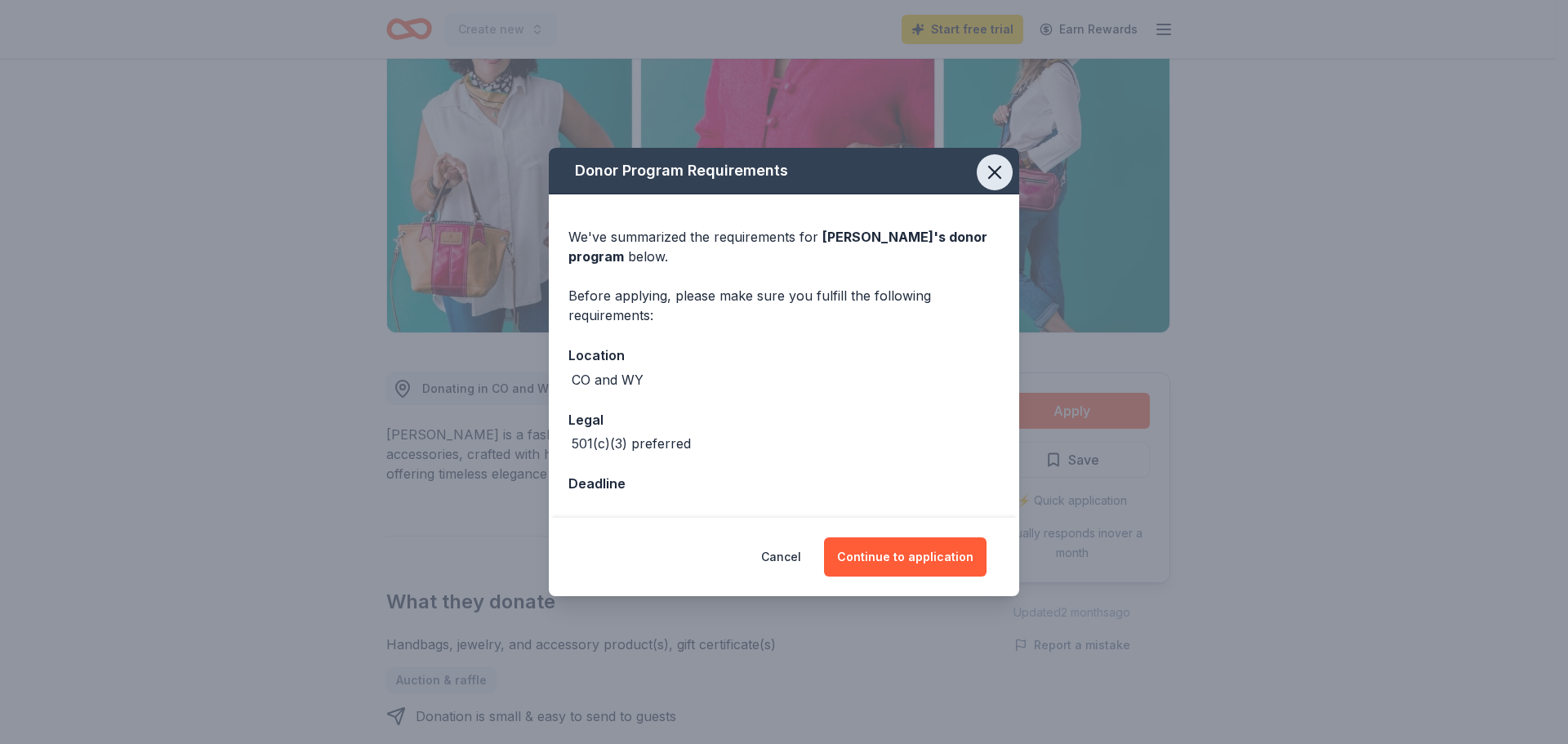
click at [999, 173] on icon "button" at bounding box center [995, 173] width 23 height 23
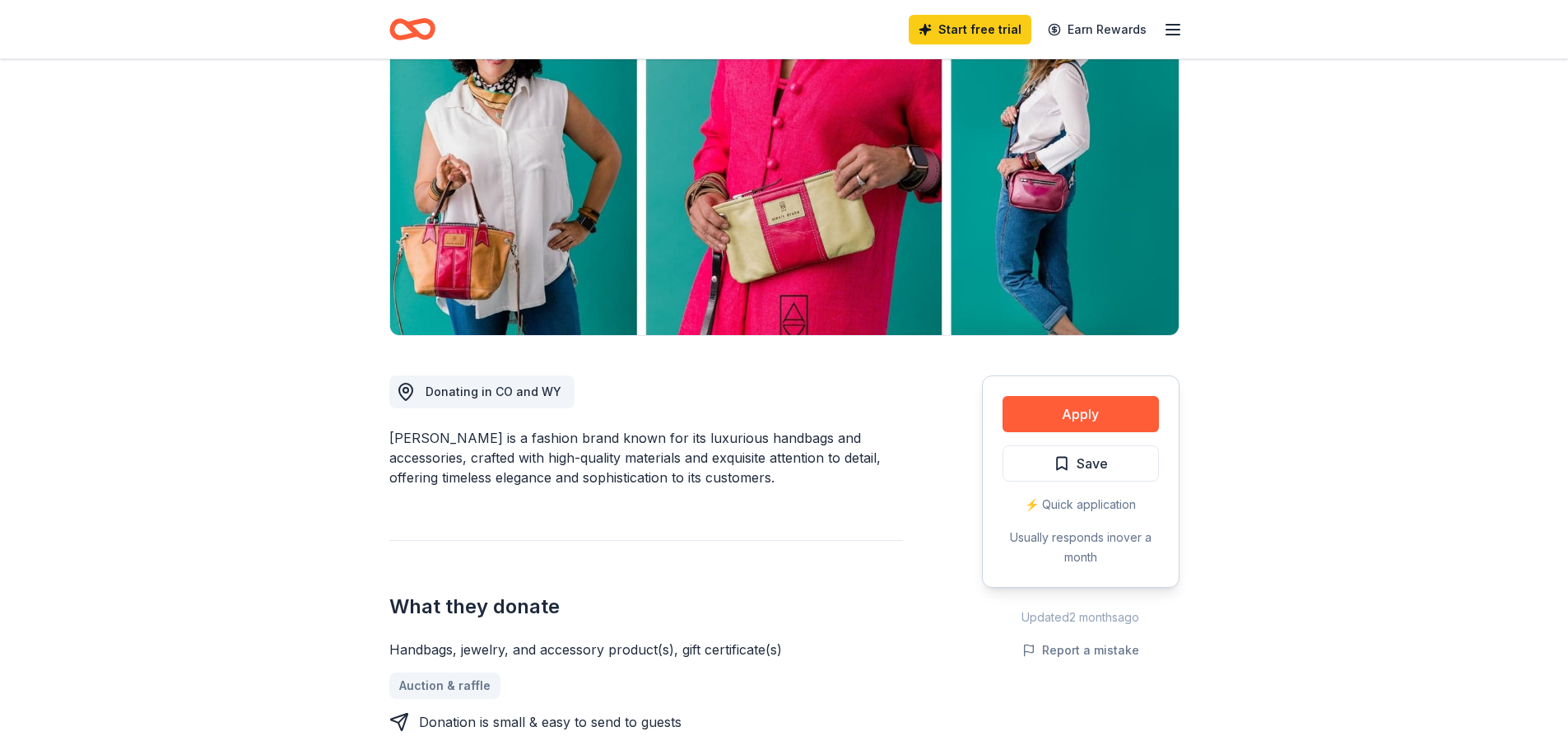
scroll to position [576, 0]
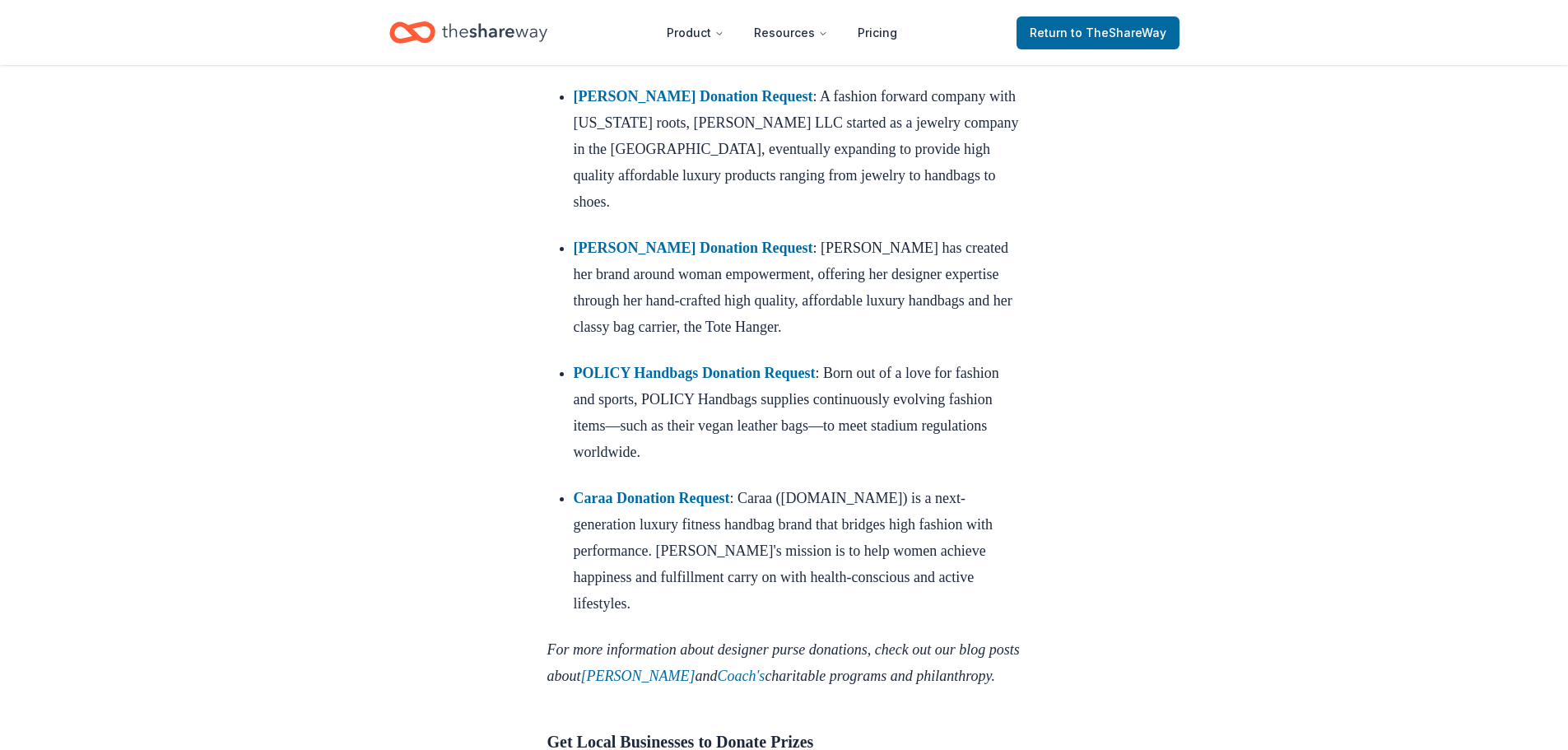
scroll to position [3045, 0]
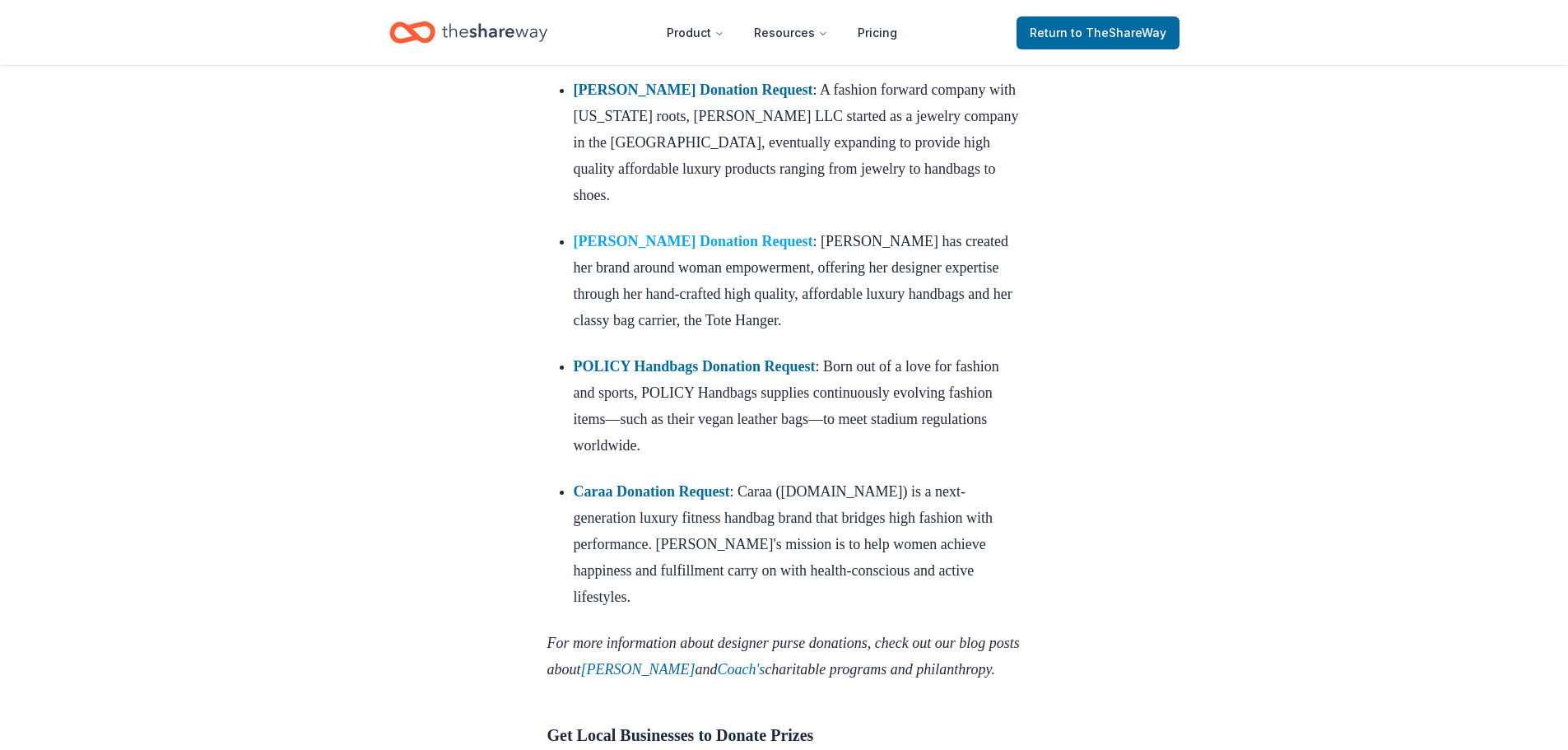
click at [691, 249] on strong "Jacki Easlick Donation Request" at bounding box center [693, 240] width 239 height 16
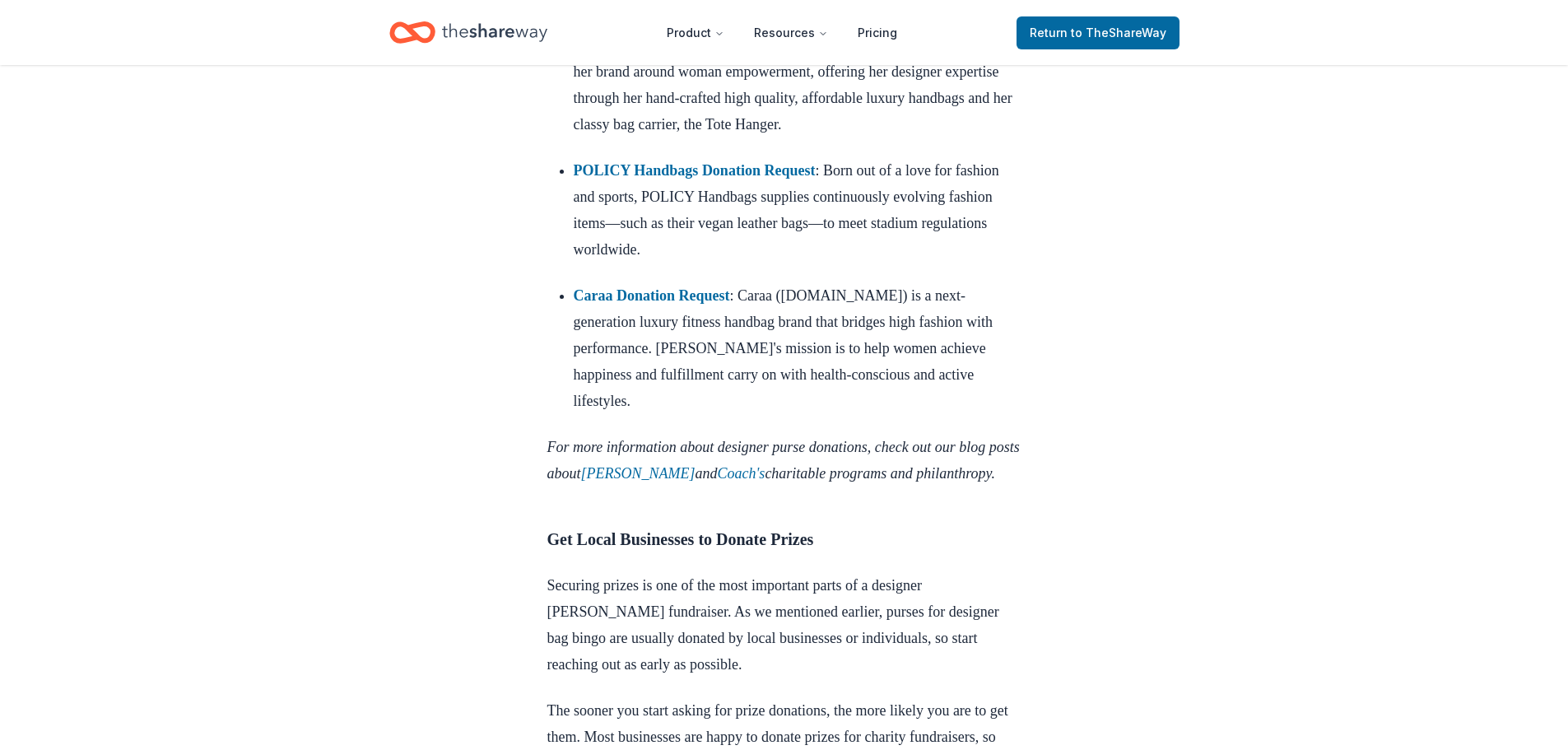
scroll to position [3210, 0]
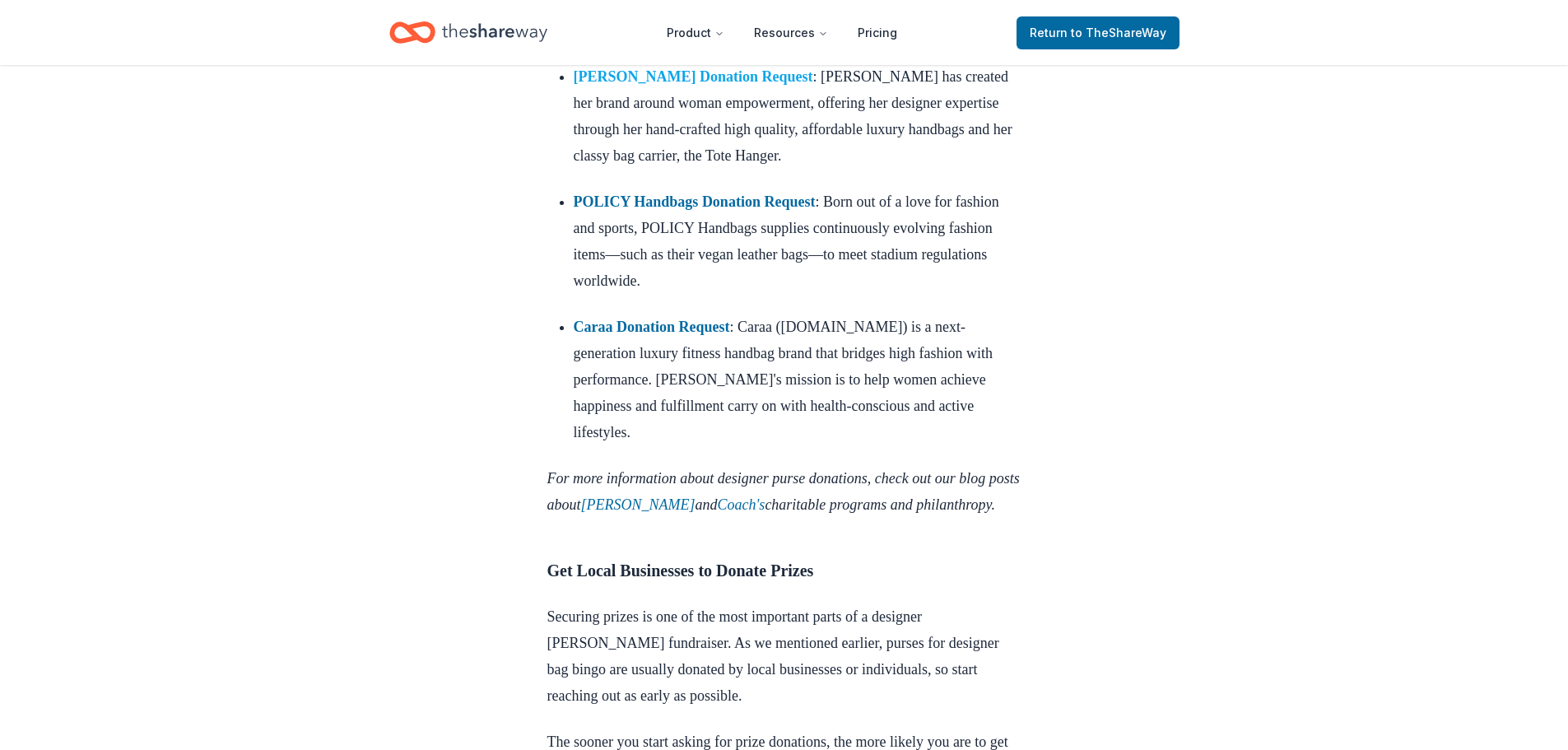
click at [619, 85] on strong "Jacki Easlick Donation Request" at bounding box center [693, 76] width 239 height 16
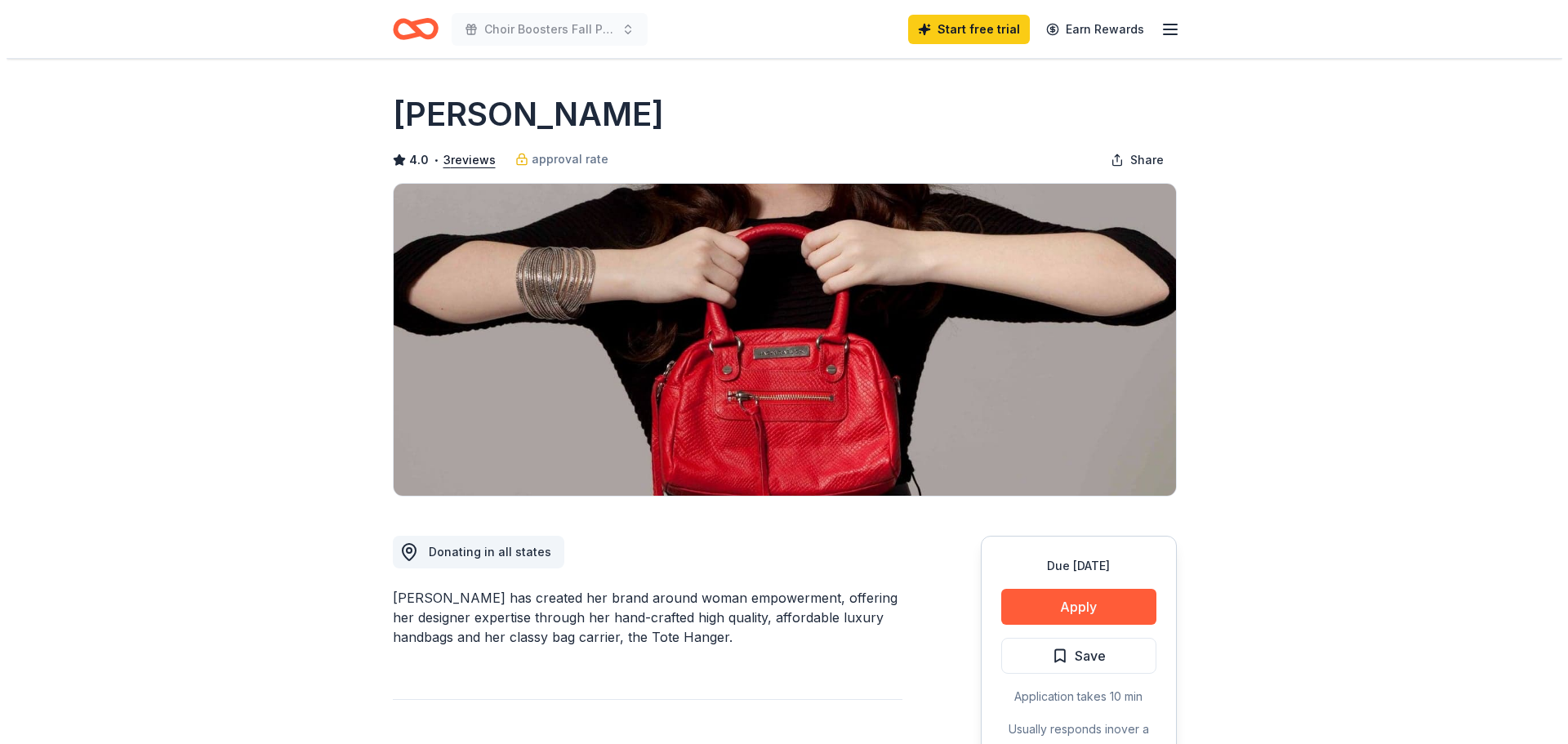
scroll to position [245, 0]
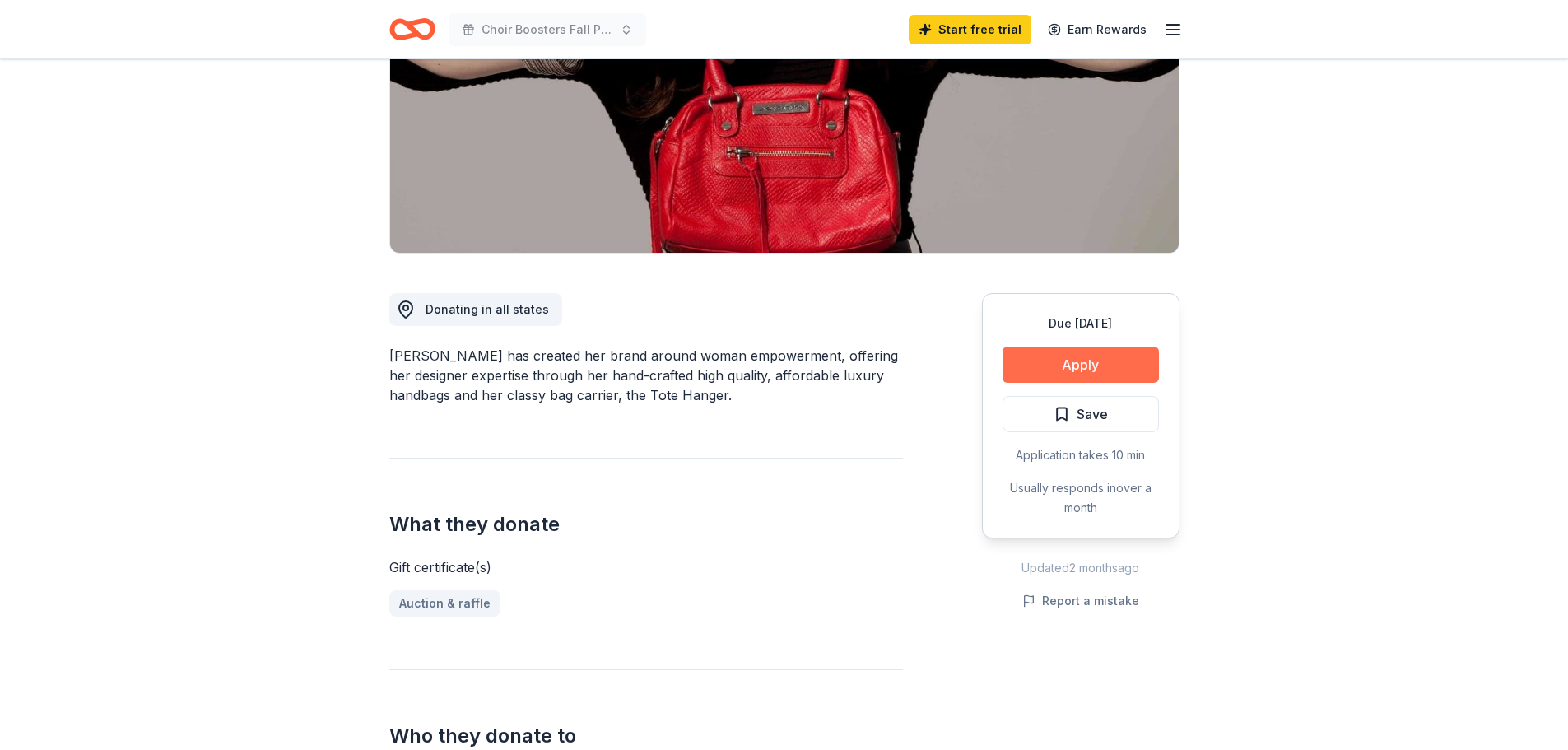
click at [1052, 361] on button "Apply" at bounding box center [1081, 364] width 157 height 37
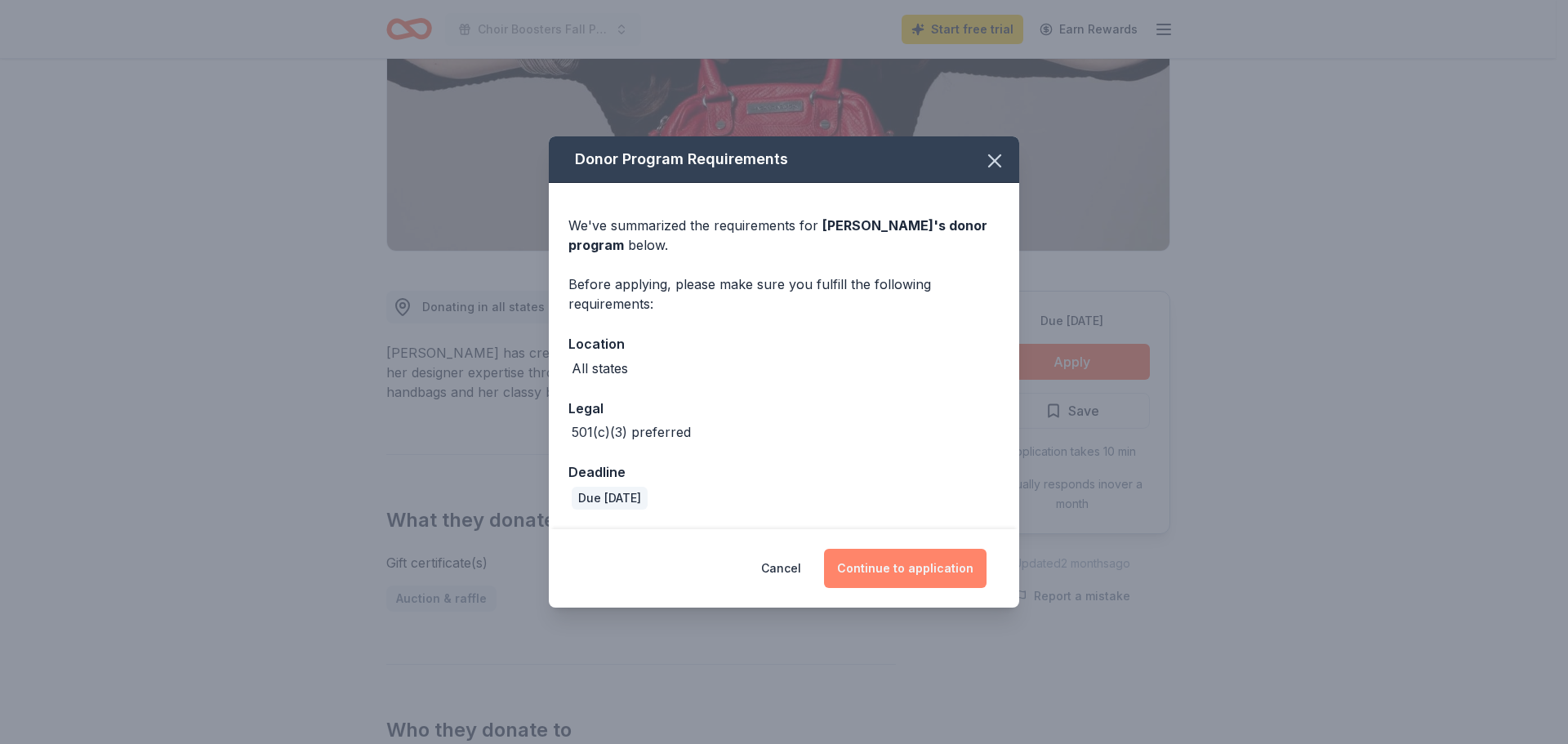
click at [894, 569] on button "Continue to application" at bounding box center [905, 568] width 162 height 39
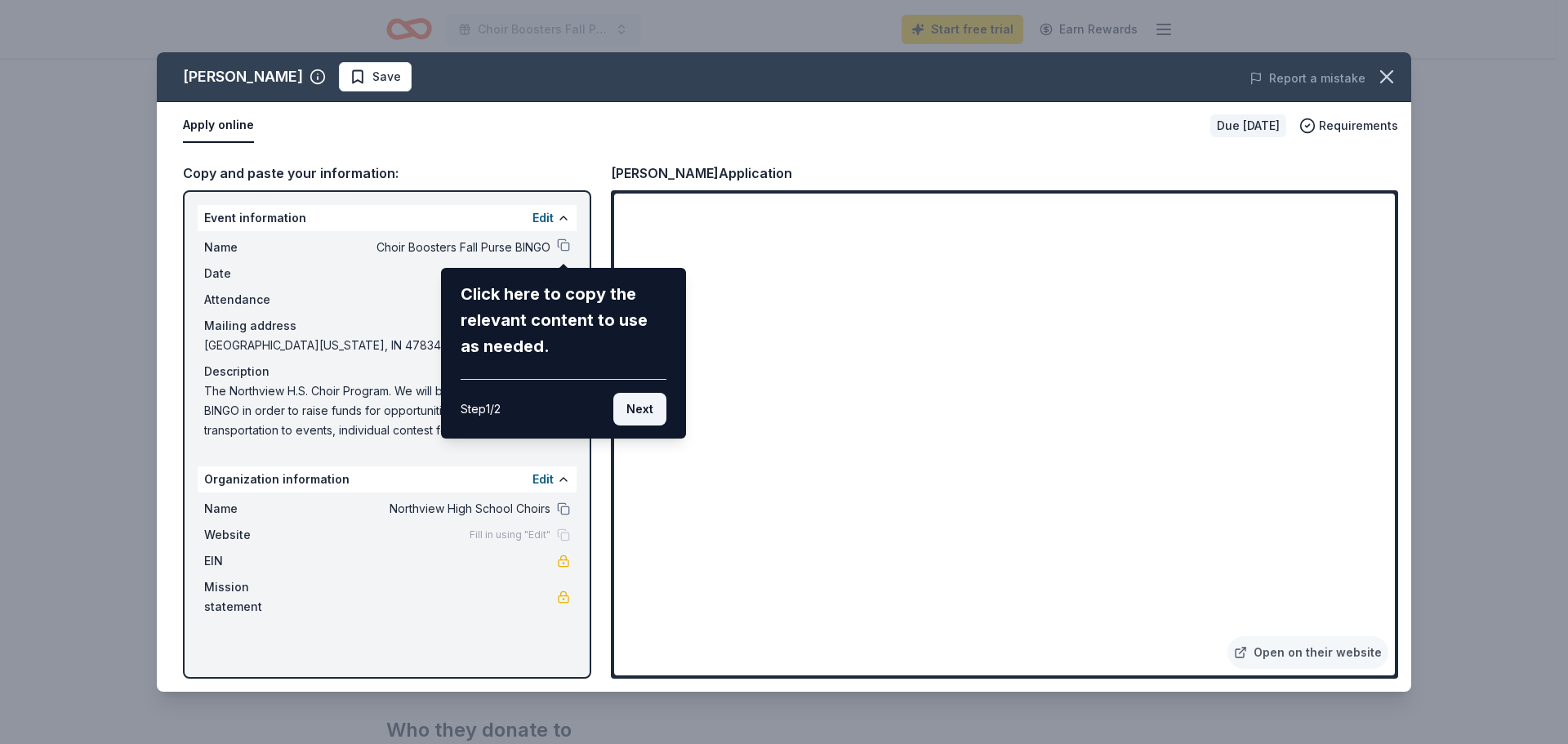
click at [635, 410] on button "Next" at bounding box center [640, 409] width 53 height 32
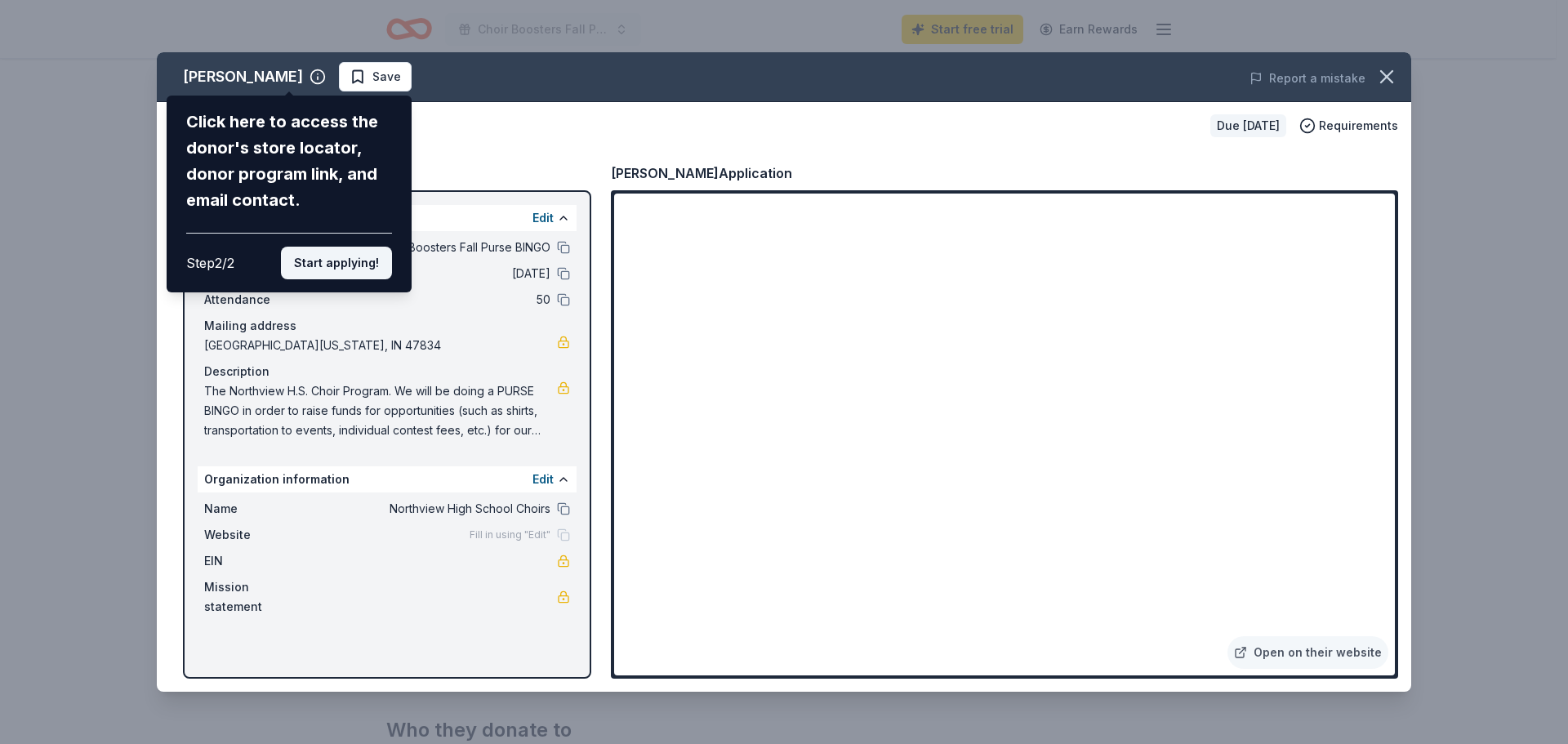
click at [316, 263] on button "Start applying!" at bounding box center [336, 263] width 111 height 32
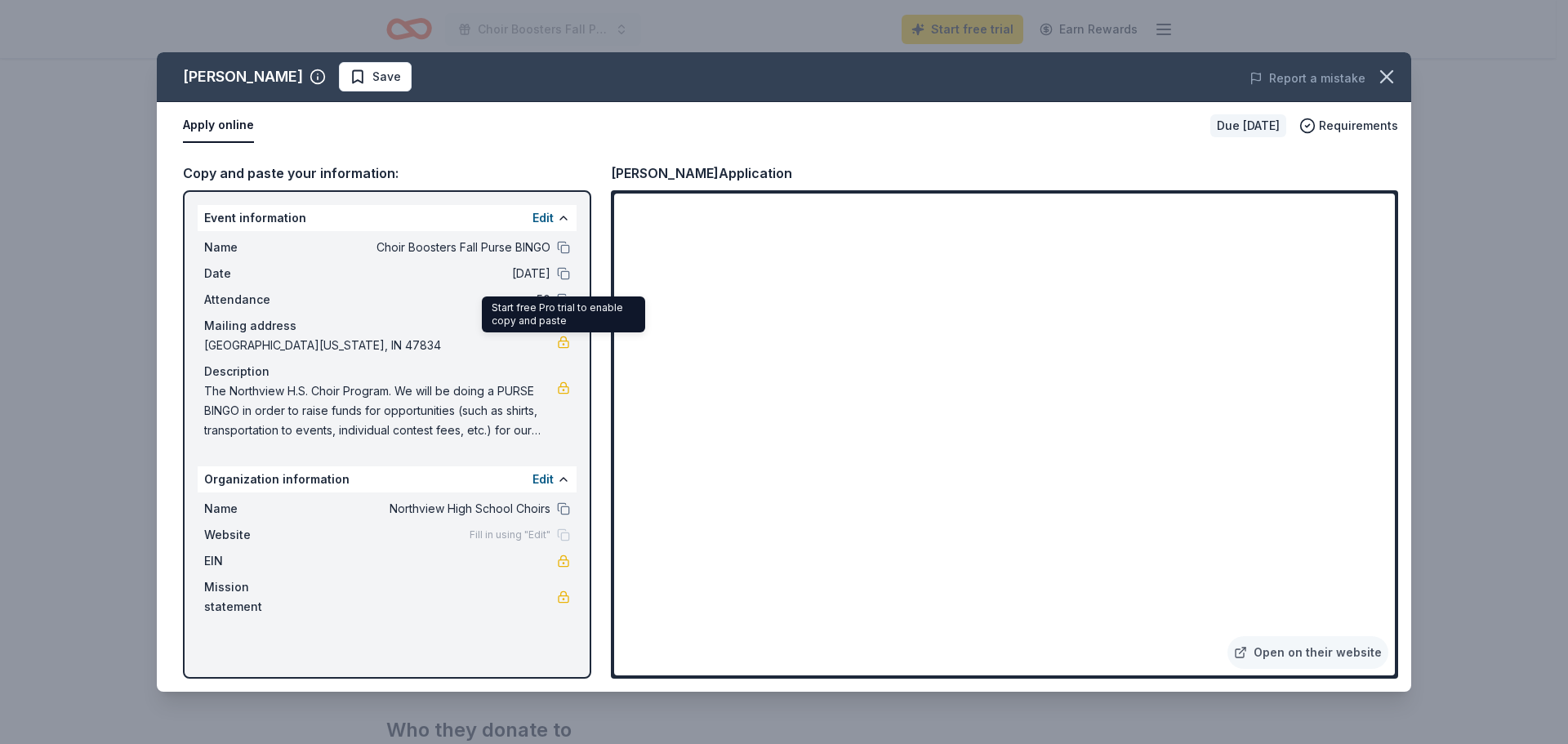
click at [567, 343] on link at bounding box center [564, 342] width 13 height 13
click at [565, 242] on button at bounding box center [564, 248] width 13 height 13
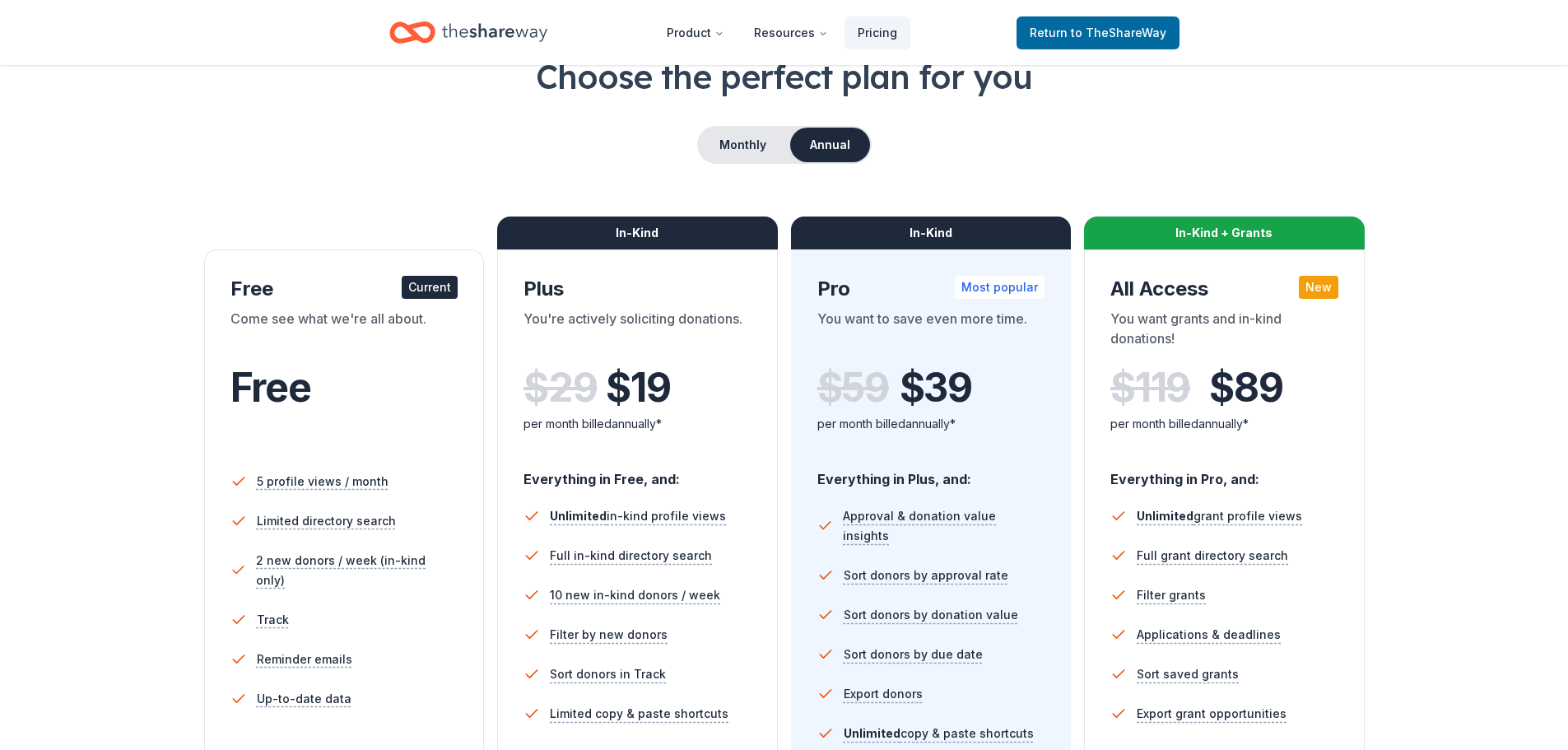
scroll to position [247, 0]
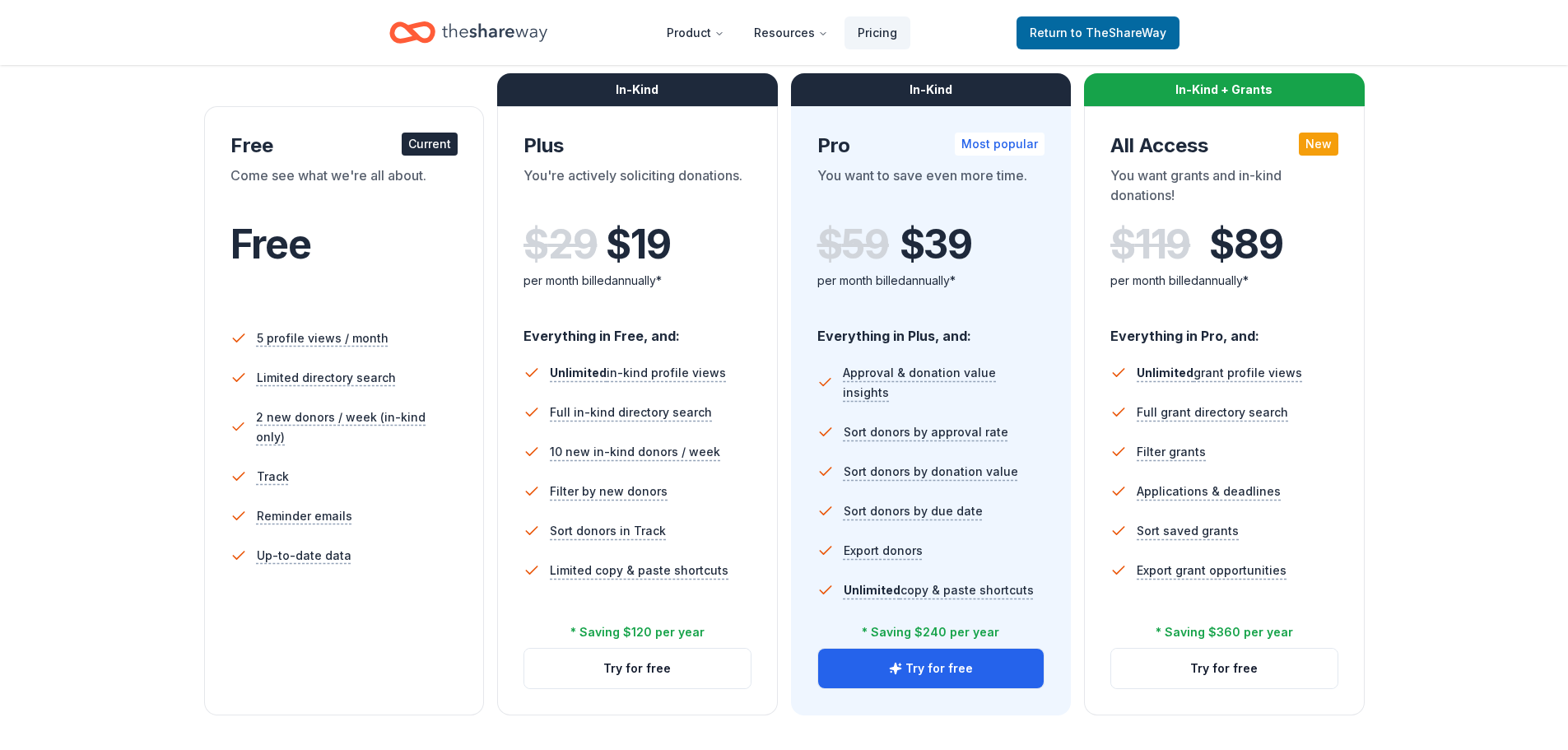
click at [417, 140] on div "Current" at bounding box center [430, 144] width 56 height 23
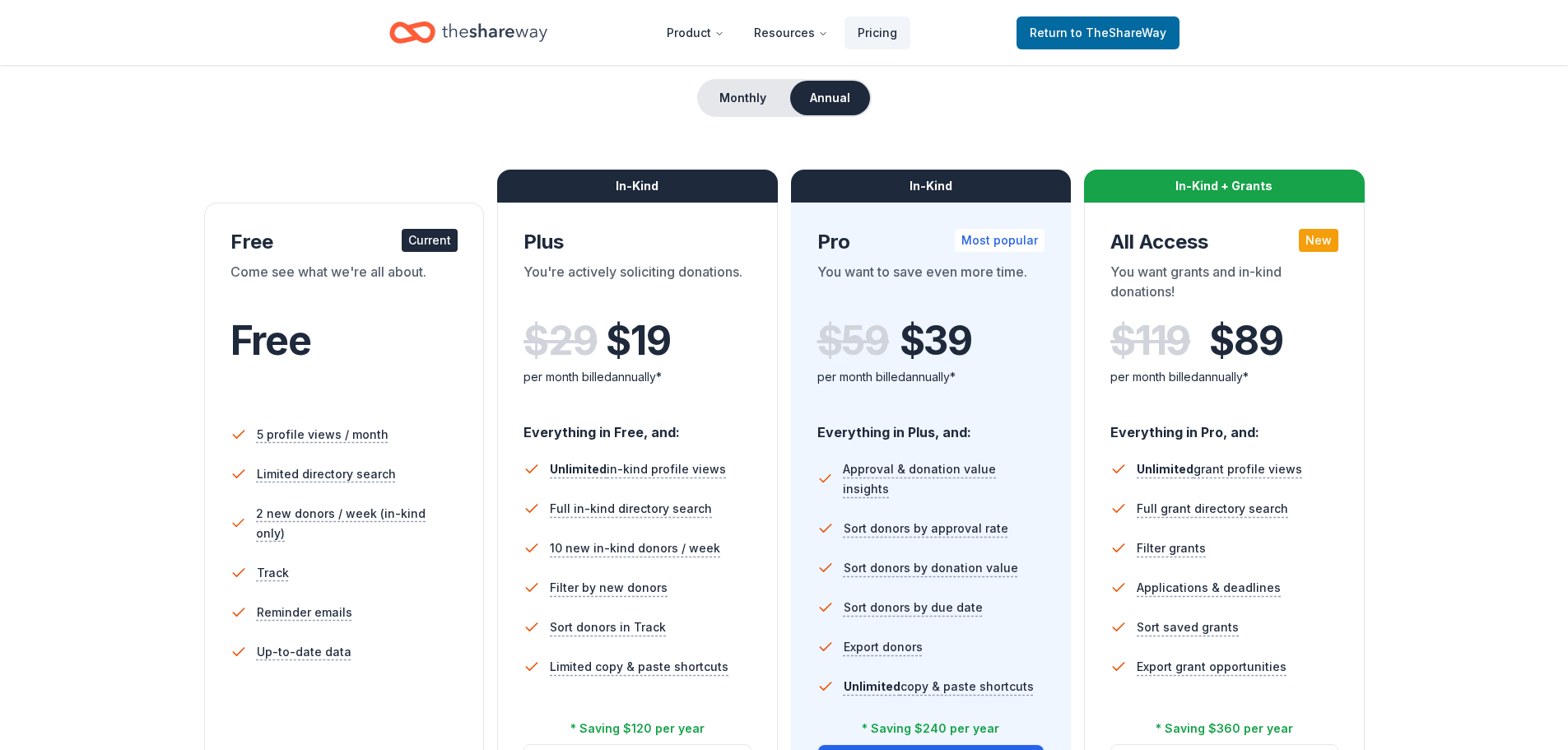
scroll to position [0, 0]
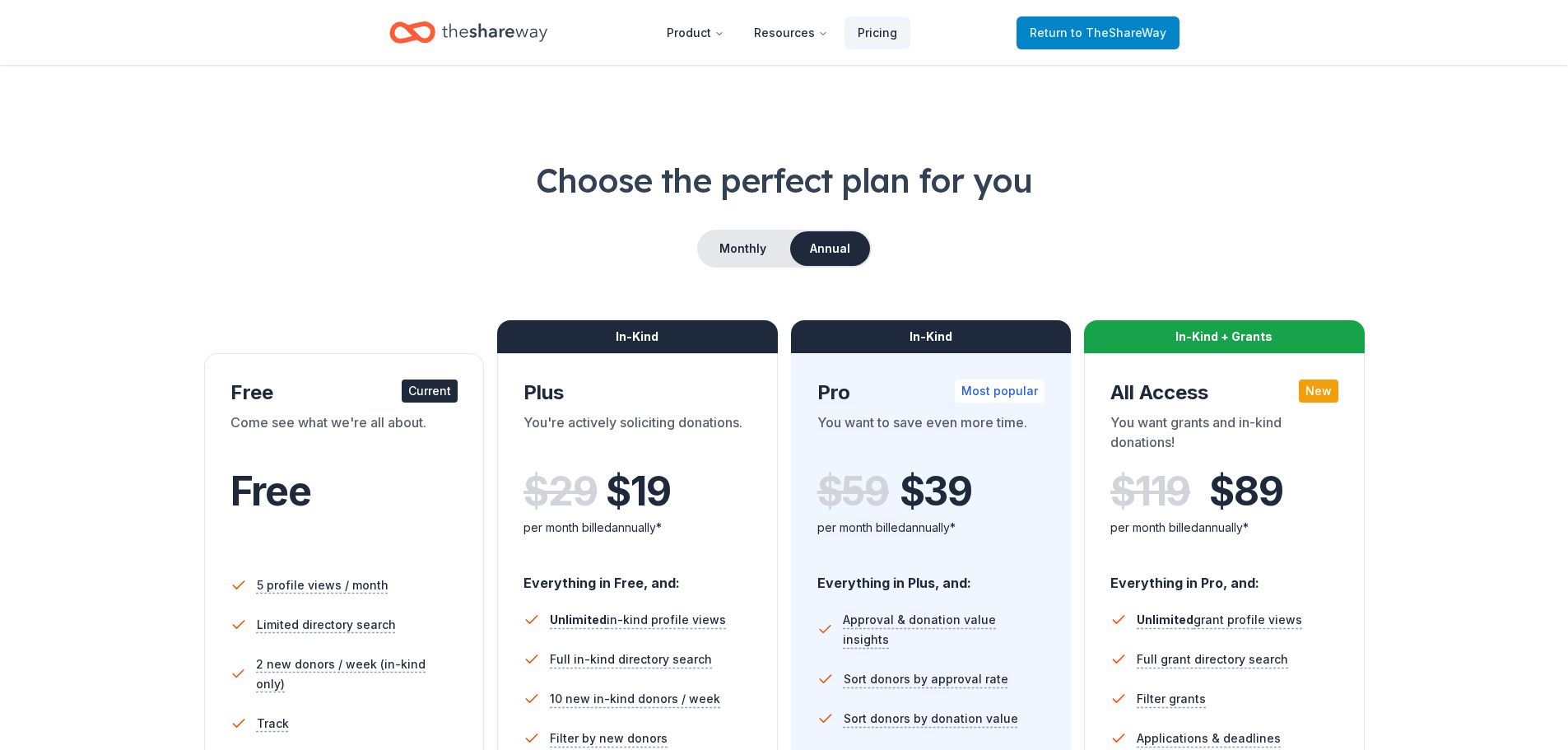
click at [1086, 38] on span "Return to TheShareWay" at bounding box center [1098, 33] width 137 height 20
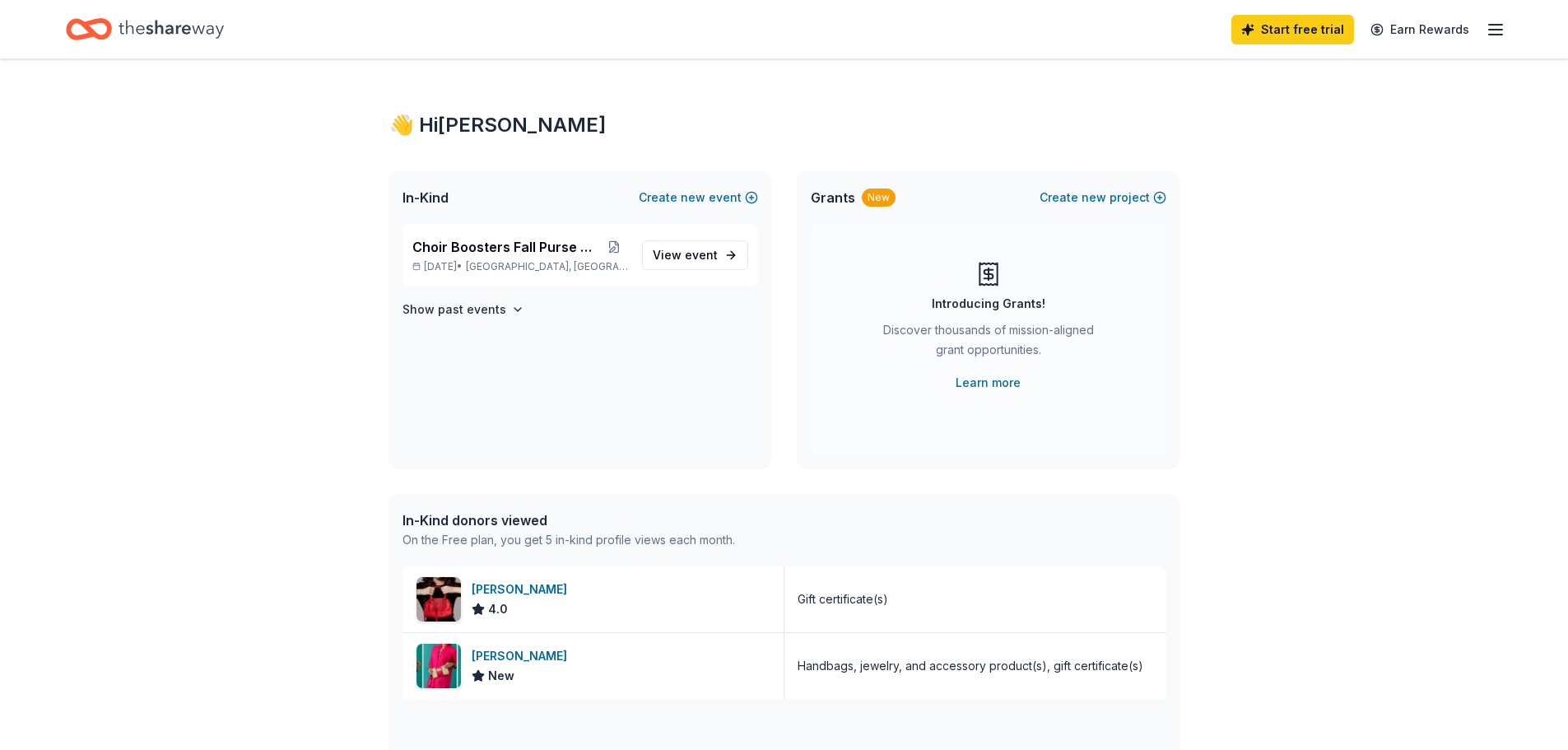
scroll to position [83, 0]
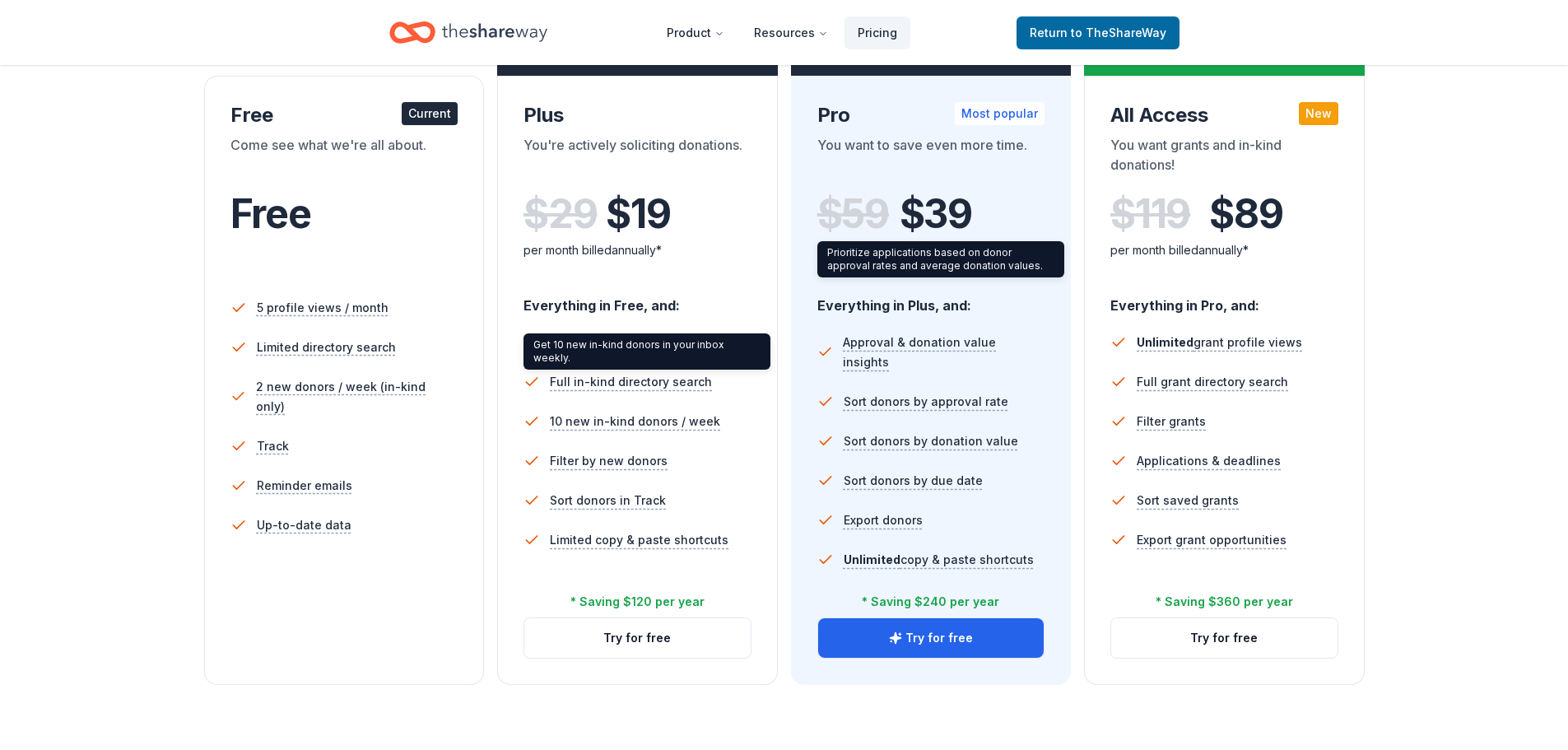
scroll to position [329, 0]
